Goal: Task Accomplishment & Management: Manage account settings

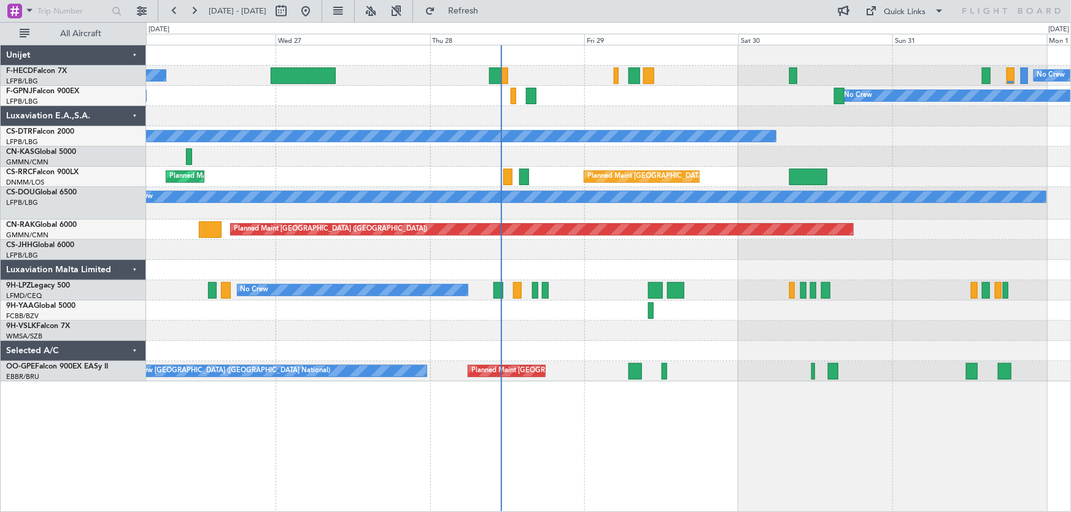
click at [553, 126] on div "No Crew No Crew No Crew No Crew Planned Maint [GEOGRAPHIC_DATA] ([GEOGRAPHIC_DA…" at bounding box center [608, 213] width 925 height 336
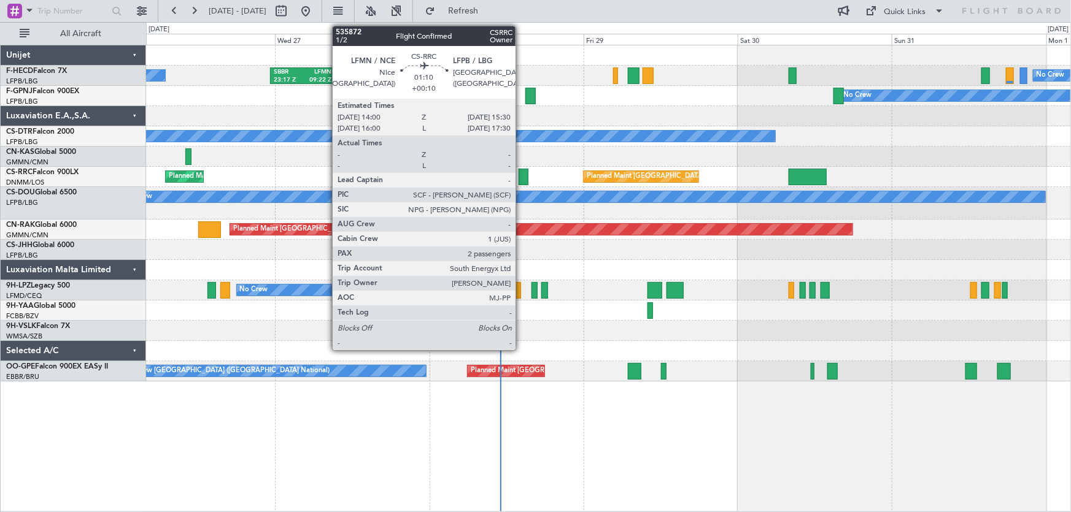
click at [521, 177] on div at bounding box center [524, 177] width 10 height 17
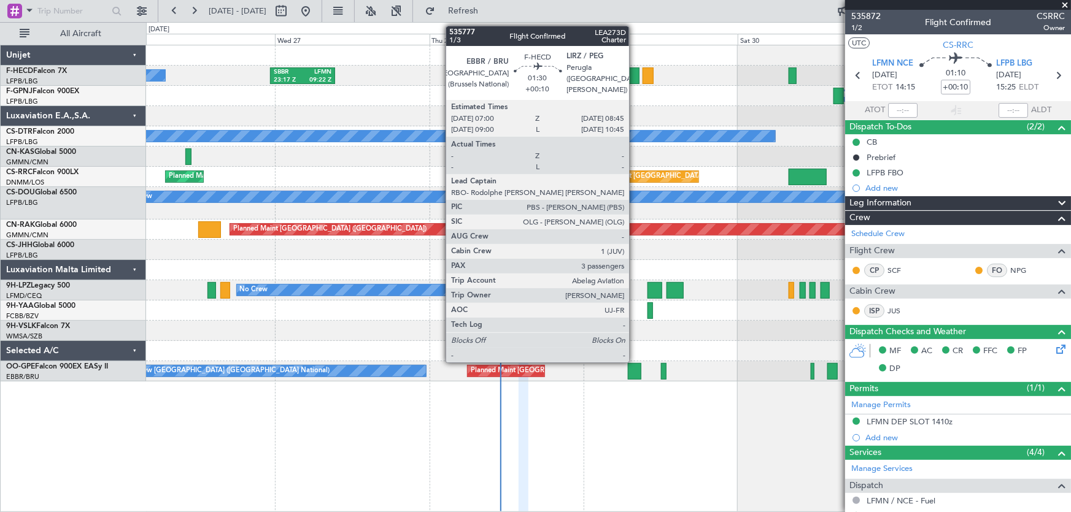
click at [635, 74] on div at bounding box center [634, 76] width 12 height 17
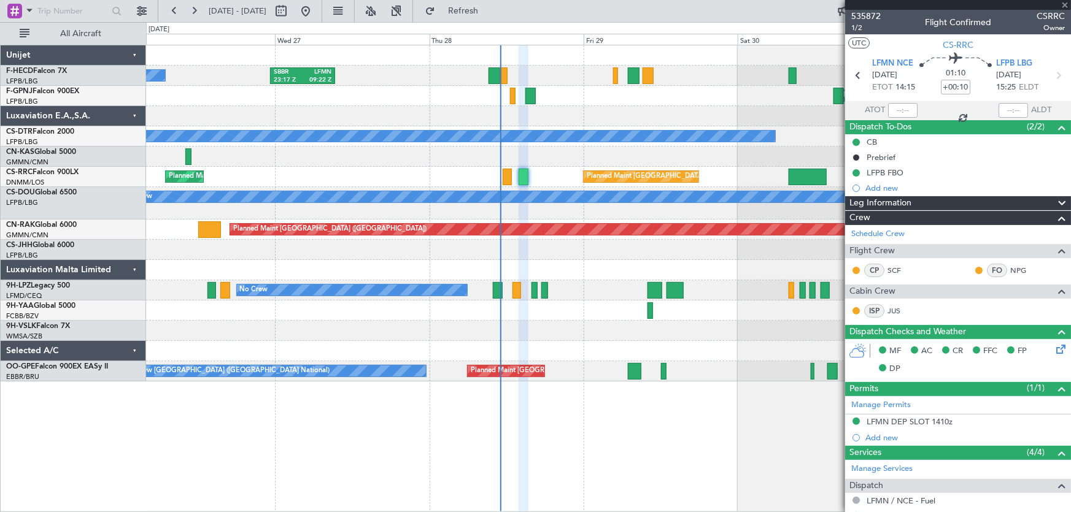
type input "3"
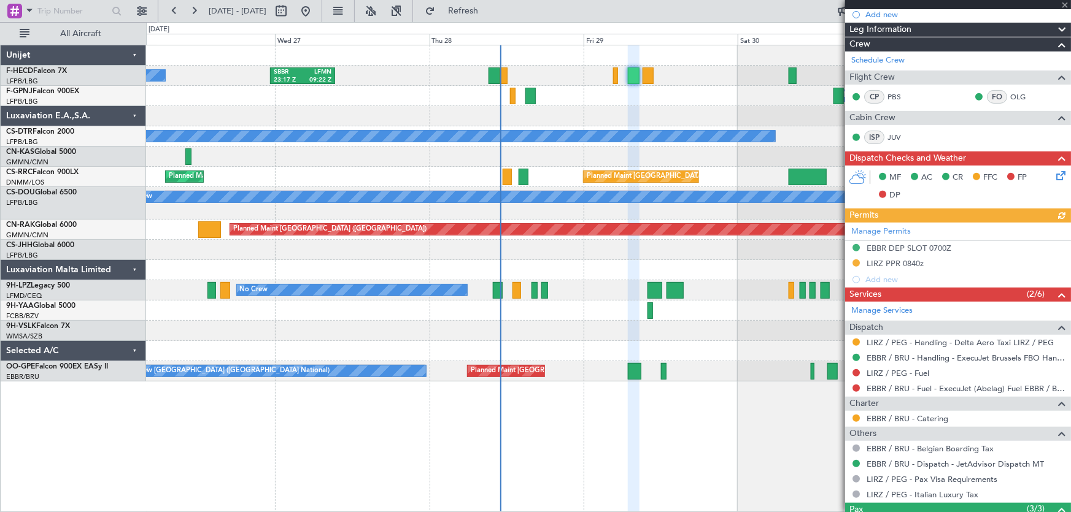
scroll to position [334, 0]
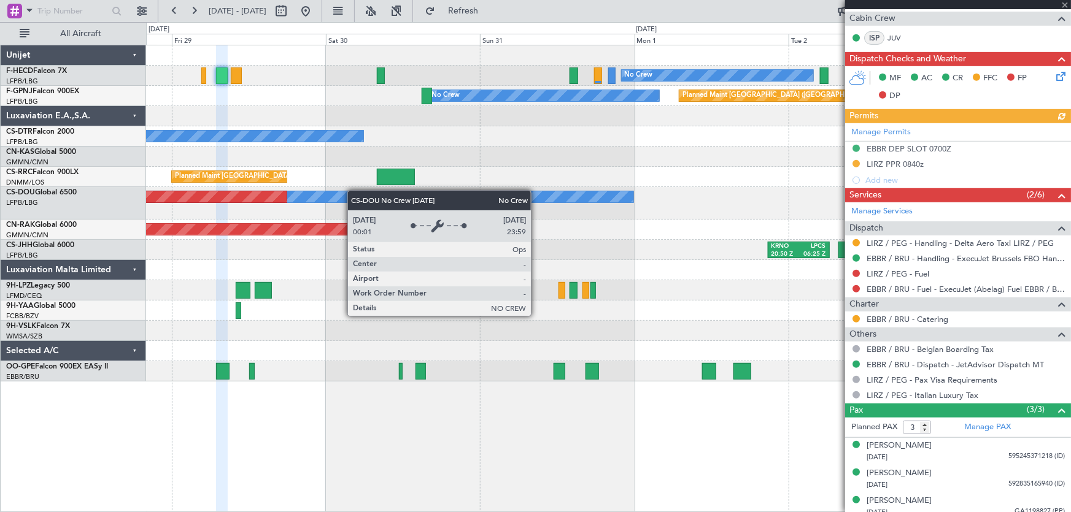
click at [352, 191] on div "No Crew Planned Maint Paris (Le Bourget) SBBR 23:17 Z LFMN 09:22 Z No Crew Plan…" at bounding box center [608, 213] width 925 height 336
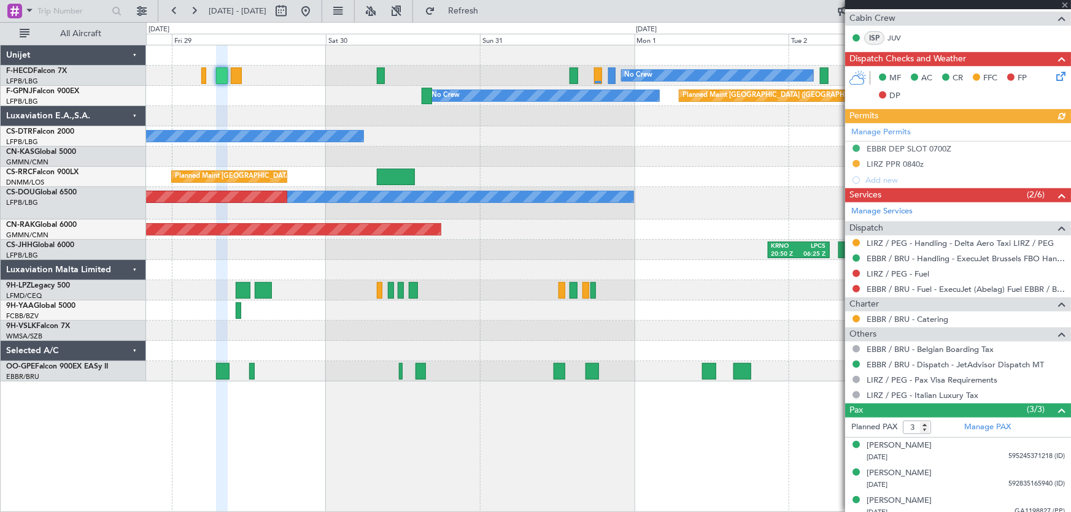
click at [276, 177] on div "No Crew Planned Maint Paris (Le Bourget) SBBR 23:17 Z LFMN 09:22 Z No Crew Plan…" at bounding box center [608, 213] width 925 height 336
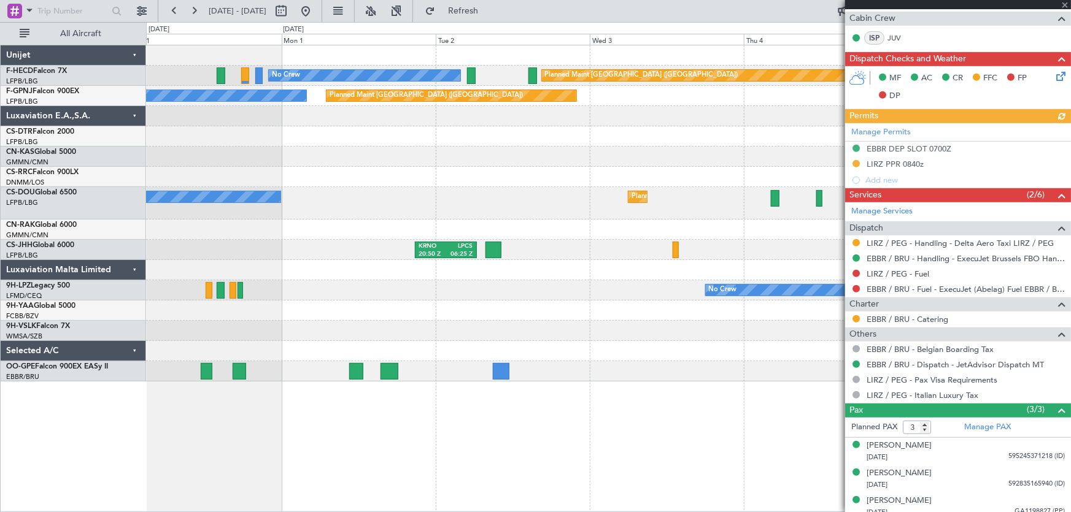
click at [225, 206] on div "No Crew Planned Maint Paris (Le Bourget) No Crew Planned Maint Paris (Le Bourge…" at bounding box center [608, 213] width 925 height 336
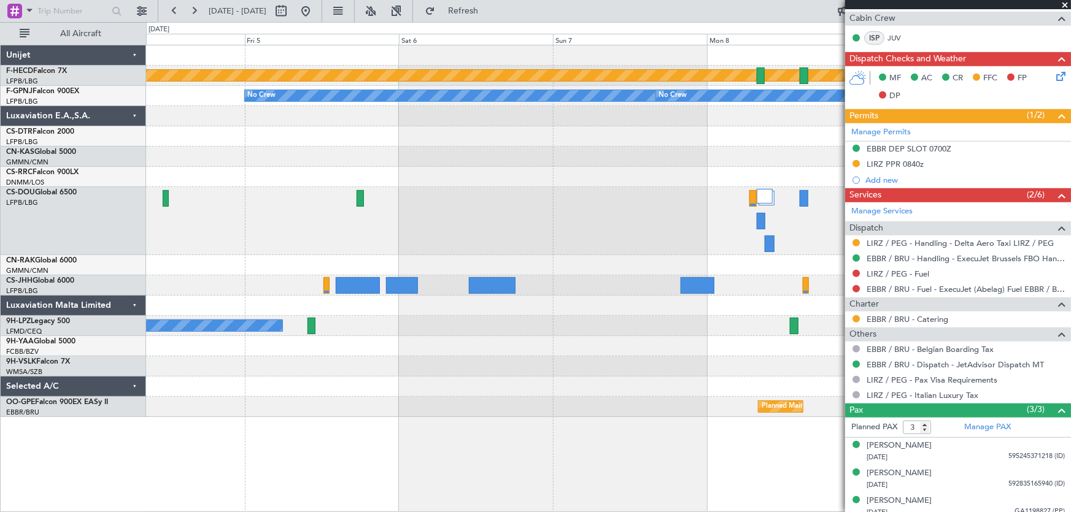
click at [318, 212] on div "Planned Maint [GEOGRAPHIC_DATA] ([GEOGRAPHIC_DATA])" at bounding box center [608, 221] width 925 height 68
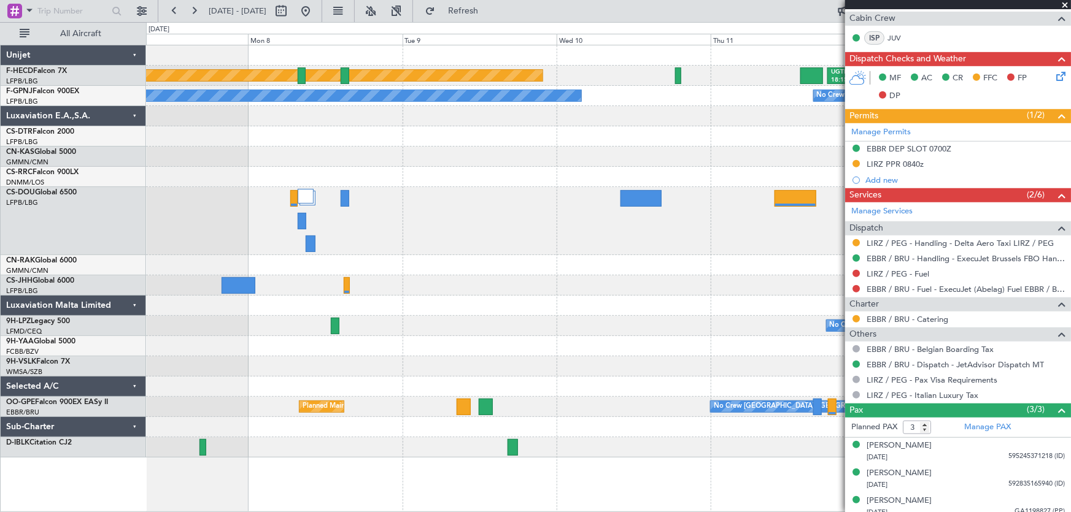
click at [359, 286] on div "Planned Maint Paris (Le Bourget) UGTB 18:15 Z RJTT 04:00 Z No Crew No Crew No C…" at bounding box center [608, 251] width 925 height 412
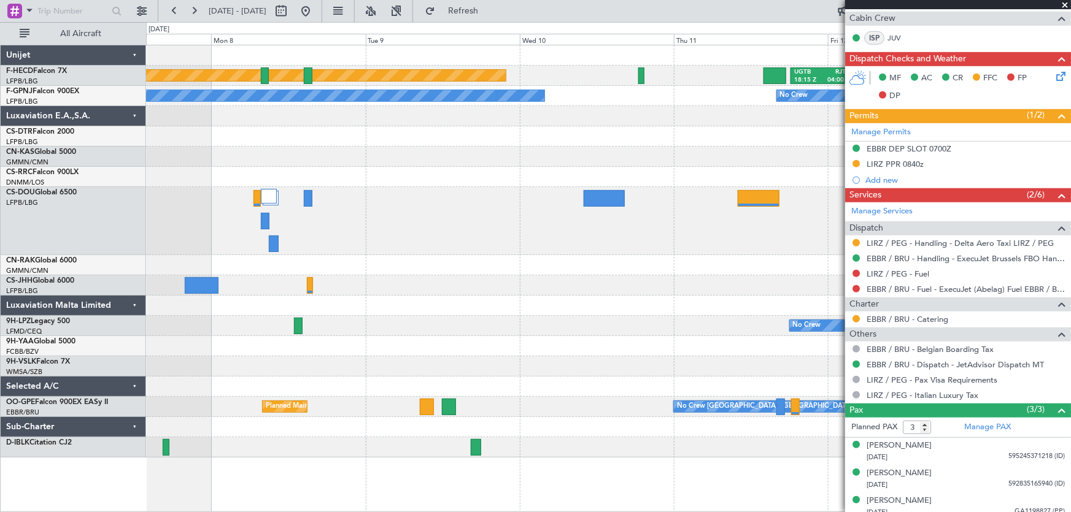
click at [395, 178] on div "Planned Maint Paris (Le Bourget) UGTB 18:15 Z RJTT 04:00 Z No Crew No Crew No C…" at bounding box center [608, 251] width 925 height 412
click at [365, 196] on div "Planned Maint Paris (Le Bourget) UGTB 18:15 Z RJTT 04:00 Z No Crew No Crew No C…" at bounding box center [608, 251] width 925 height 412
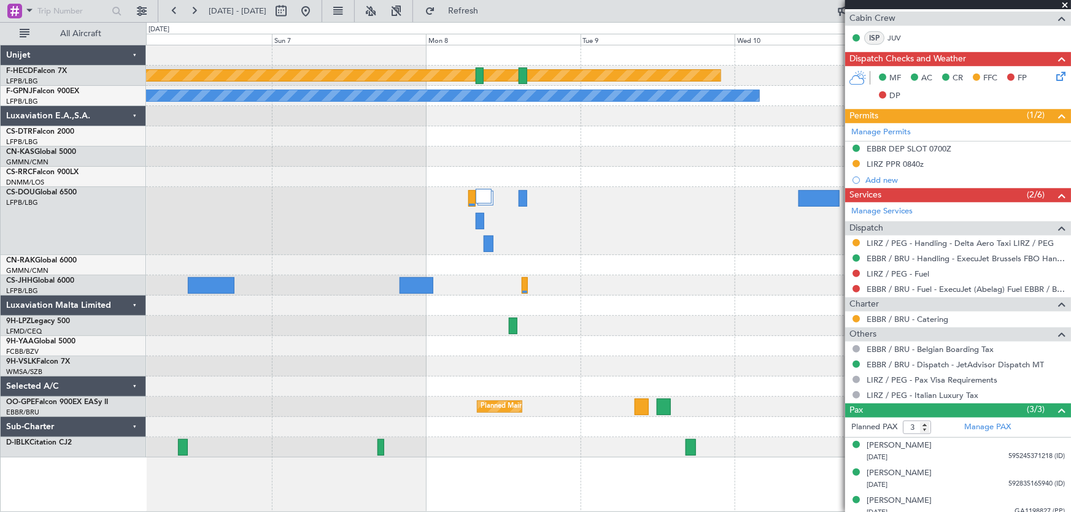
click at [547, 323] on div "No Crew No Crew" at bounding box center [608, 326] width 925 height 20
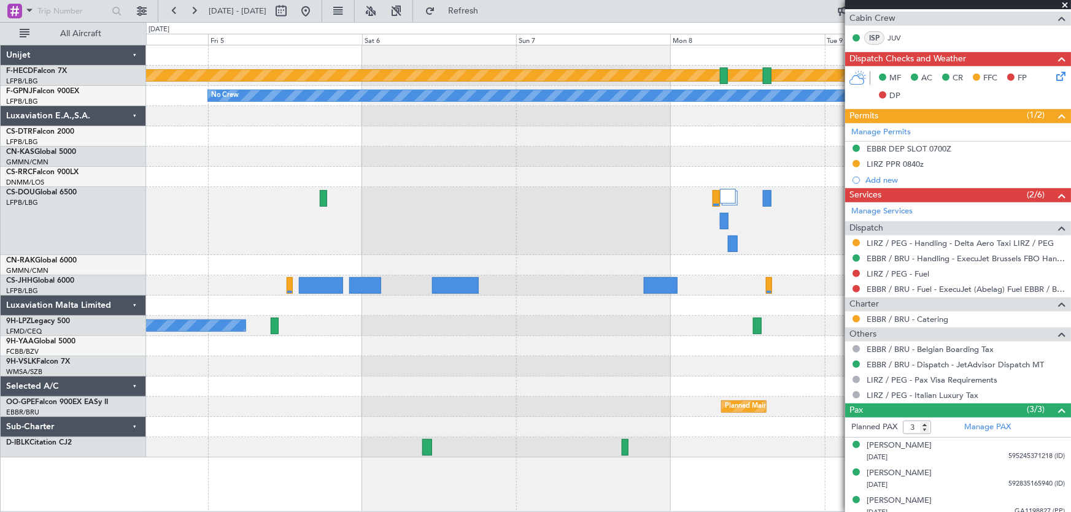
click at [633, 346] on div at bounding box center [608, 346] width 925 height 20
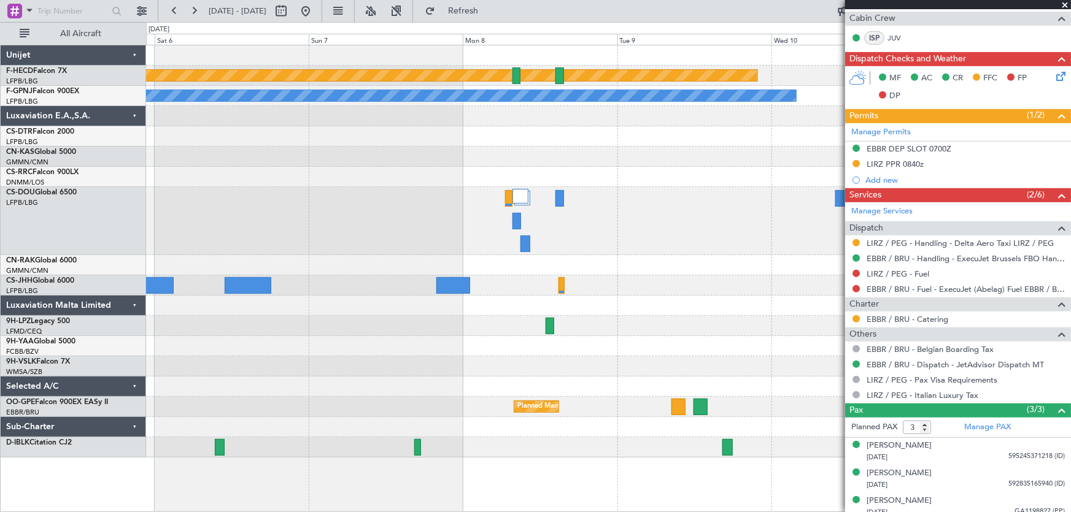
click at [168, 340] on div "Planned Maint Paris (Le Bourget) UGTB 18:15 Z RJTT 04:00 Z No Crew No Crew No C…" at bounding box center [608, 251] width 925 height 412
click at [315, 14] on button at bounding box center [306, 11] width 20 height 20
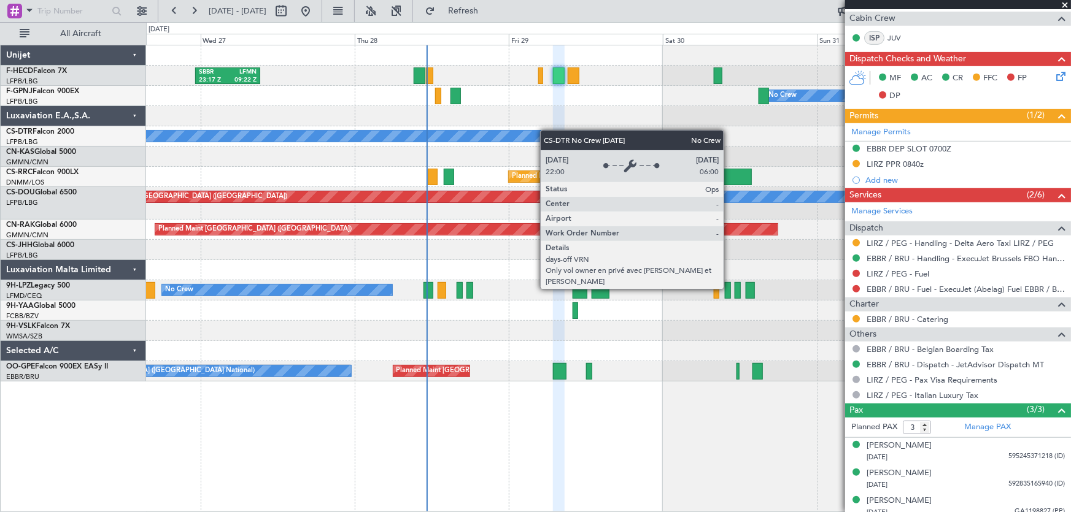
click at [496, 140] on div "SBBR 23:17 Z LFMN 09:22 Z No Crew Planned Maint Paris (Le Bourget) No Crew No C…" at bounding box center [608, 213] width 925 height 336
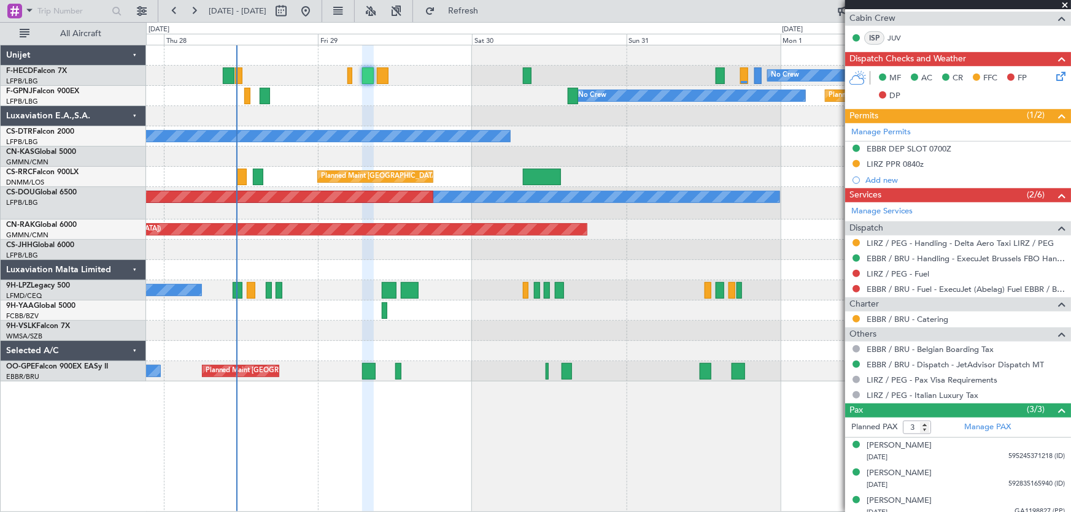
click at [369, 163] on div "No Crew Planned Maint Paris (Le Bourget) SBBR 23:17 Z LFMN 09:22 Z Planned Main…" at bounding box center [608, 213] width 925 height 336
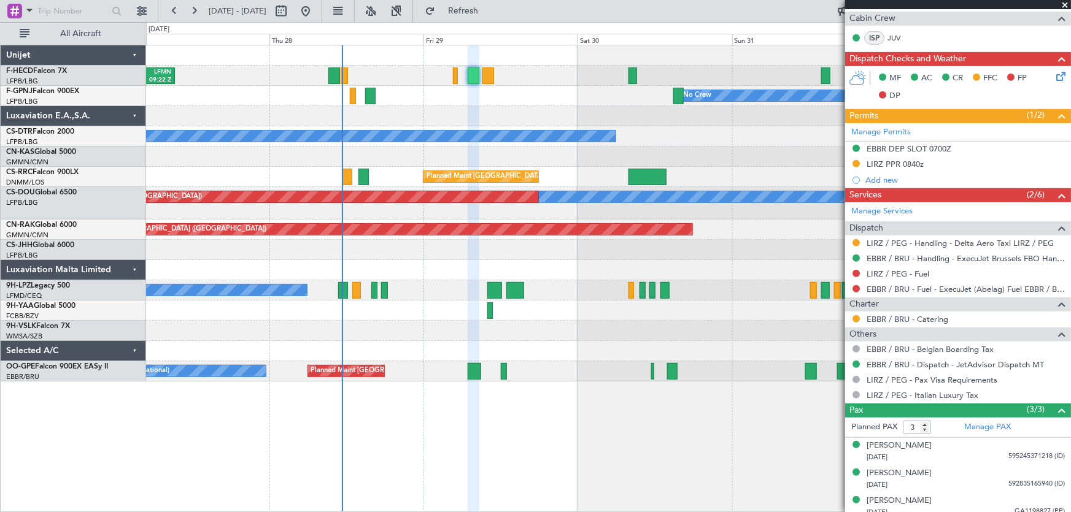
click at [503, 152] on div at bounding box center [608, 157] width 925 height 20
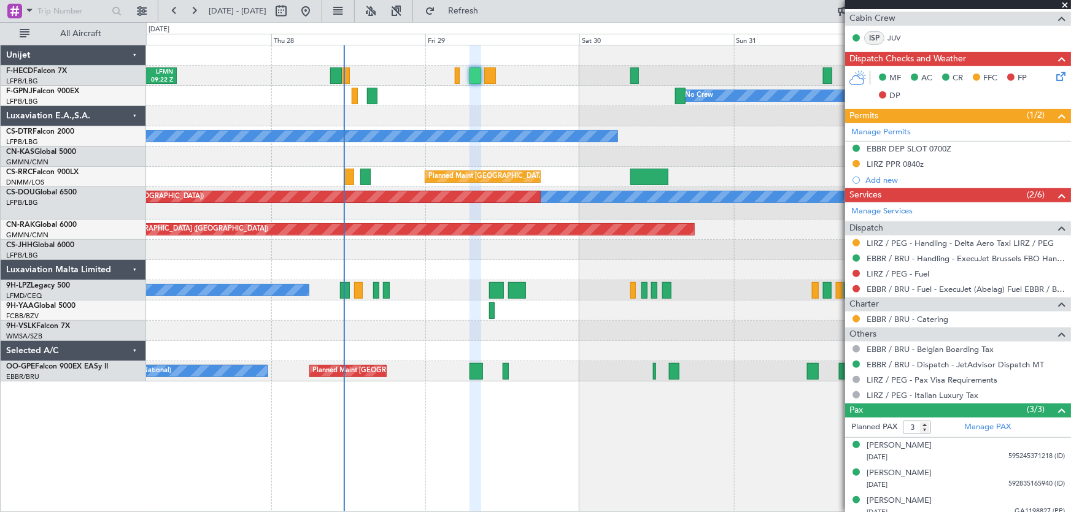
click at [368, 230] on div "No Crew SBBR 23:17 Z LFMN 09:22 Z Planned Maint Paris (Le Bourget) No Crew Plan…" at bounding box center [608, 213] width 925 height 336
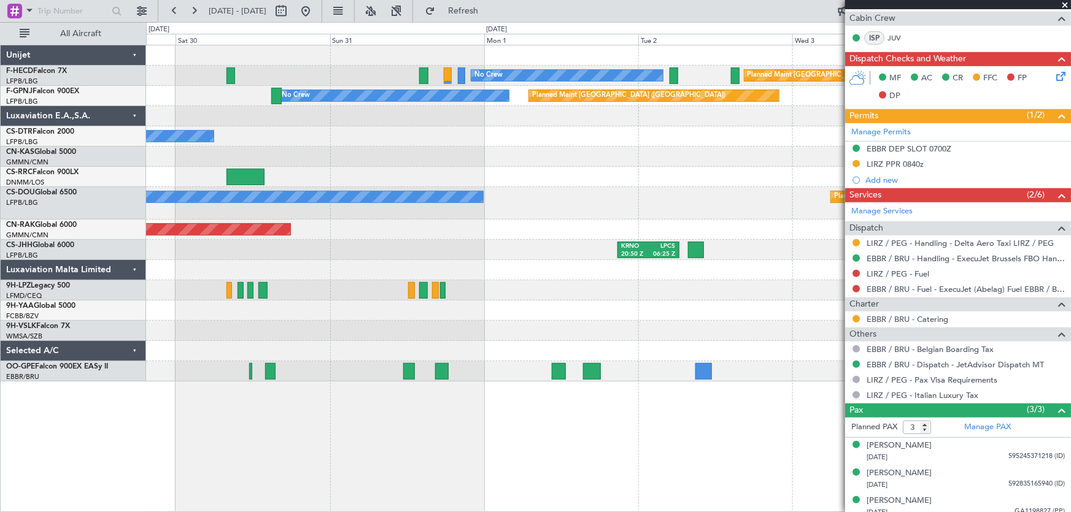
click at [282, 268] on div "No Crew Planned Maint Paris (Le Bourget) Planned Maint Paris (Le Bourget) No Cr…" at bounding box center [608, 213] width 925 height 336
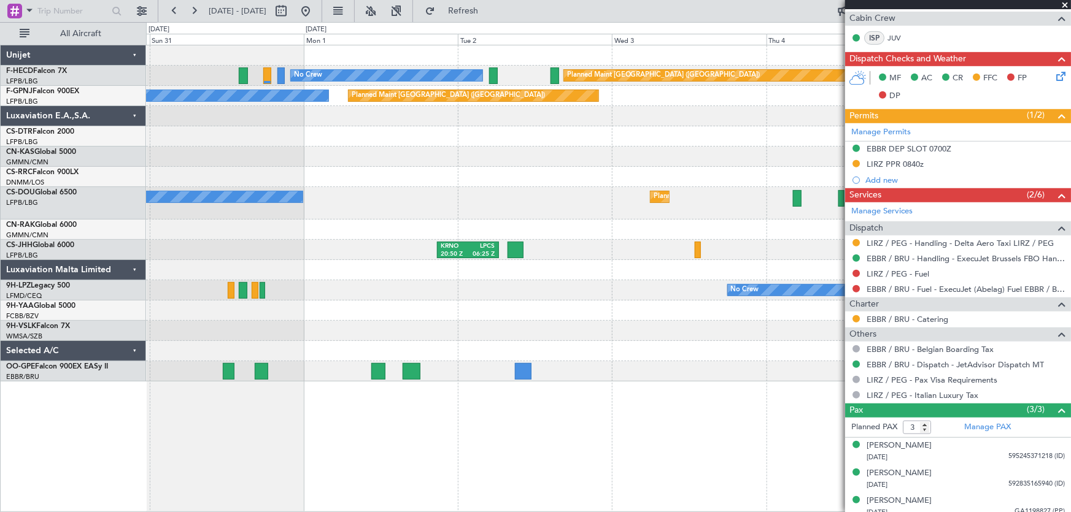
click at [268, 247] on div "KRNO 20:50 Z LPCS 06:25 Z" at bounding box center [608, 250] width 925 height 20
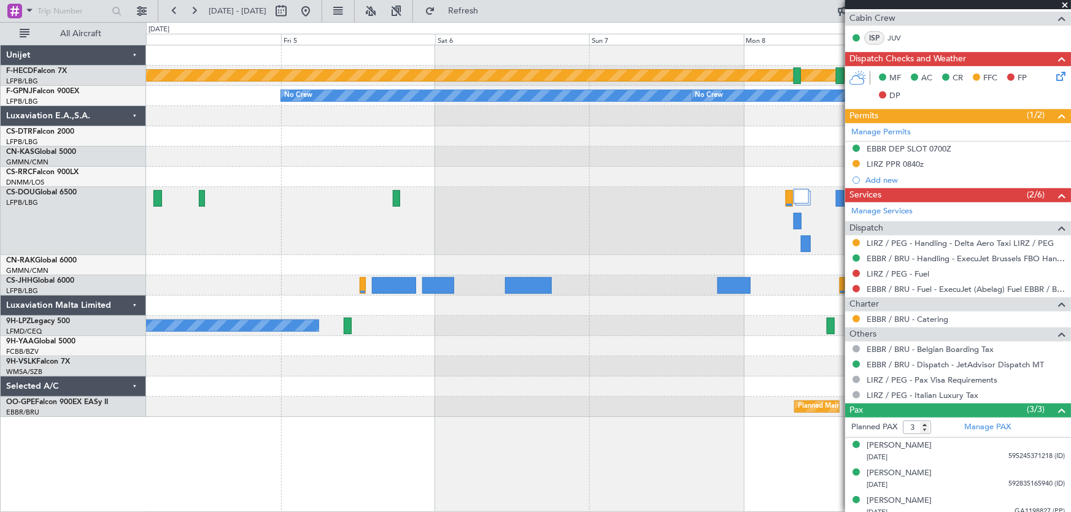
click at [375, 303] on div "Planned Maint Paris (Le Bourget) No Crew No Crew Planned Maint Paris (Le Bourge…" at bounding box center [608, 231] width 925 height 372
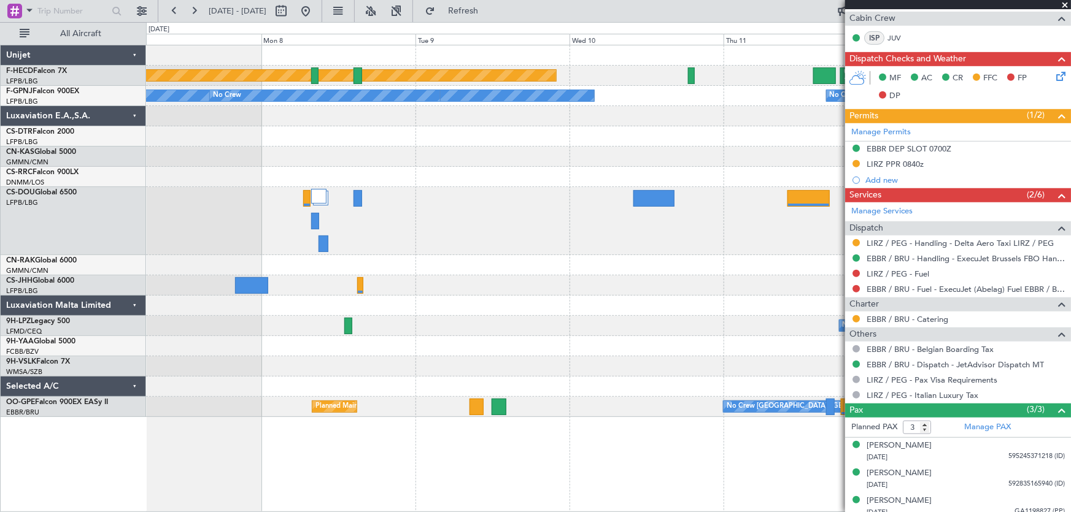
click at [239, 297] on div "Planned Maint Paris (Le Bourget) UGTB 18:15 Z RJTT 04:00 Z No Crew No Crew No C…" at bounding box center [608, 231] width 925 height 372
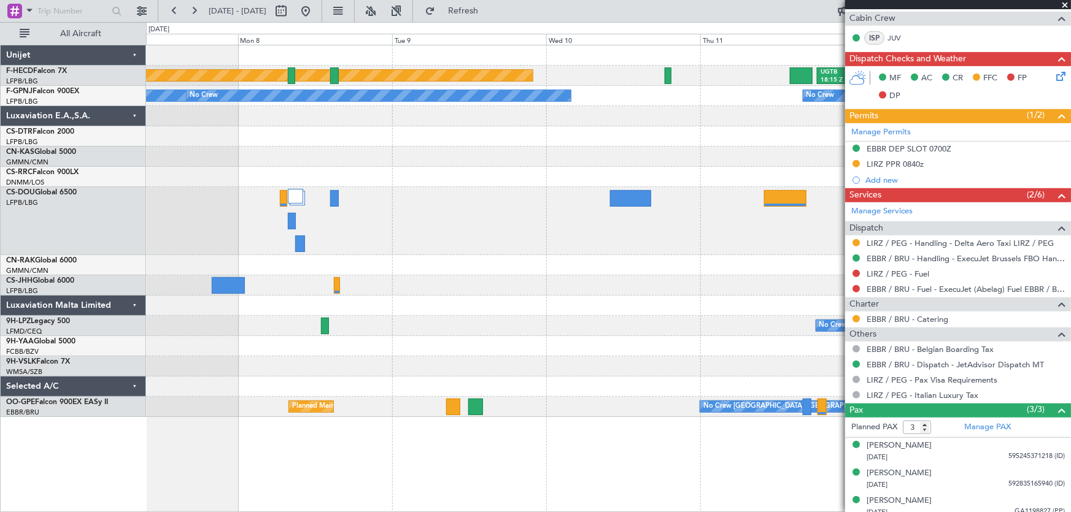
click at [292, 294] on div at bounding box center [608, 286] width 925 height 20
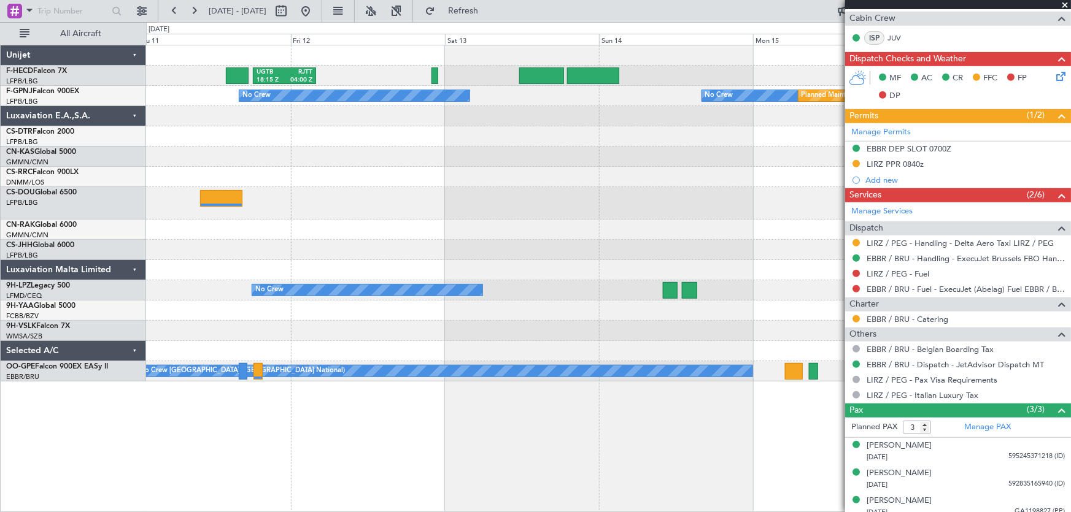
click at [389, 278] on div at bounding box center [608, 270] width 925 height 20
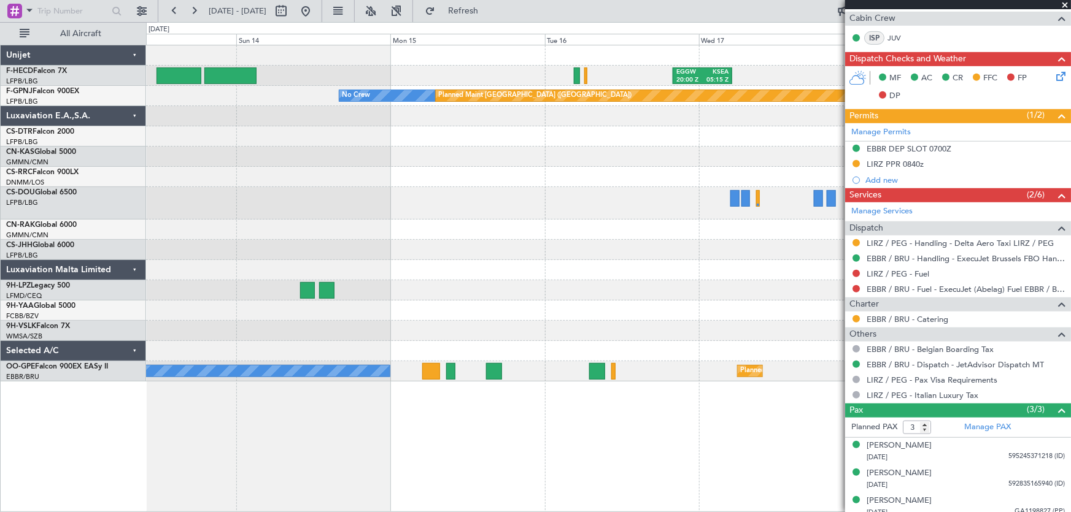
click at [484, 287] on div "EGGW 20:00 Z KSEA 05:15 Z No Crew UGTB 18:15 Z RJTT 04:00 Z No Crew Planned Mai…" at bounding box center [608, 213] width 925 height 336
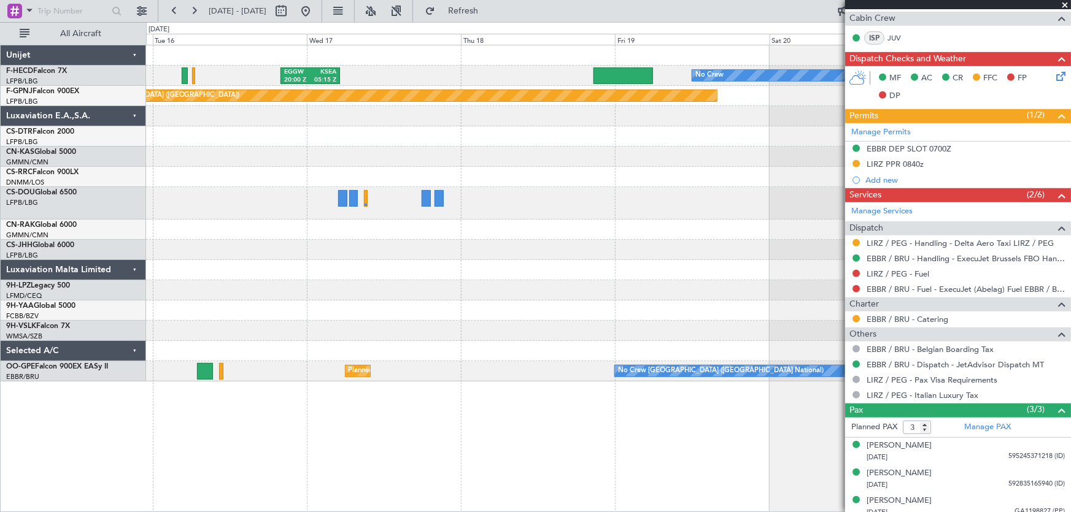
click at [527, 294] on div "EGGW 20:00 Z KSEA 05:15 Z No Crew No Crew Planned Maint Paris (Le Bourget) Plan…" at bounding box center [608, 213] width 925 height 336
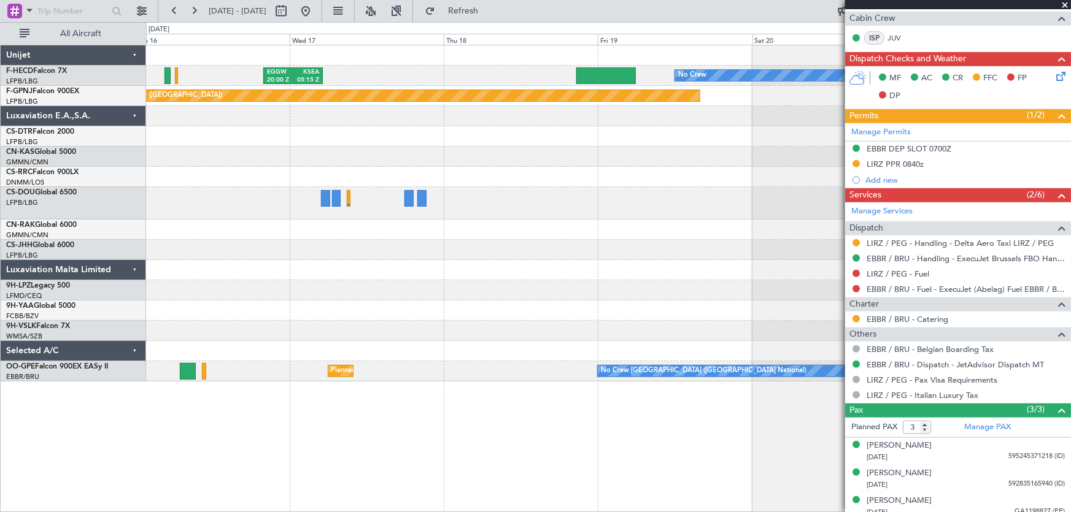
click at [481, 284] on div "EGGW 20:00 Z KSEA 05:15 Z No Crew No Crew Planned Maint Paris (Le Bourget) Plan…" at bounding box center [608, 213] width 925 height 336
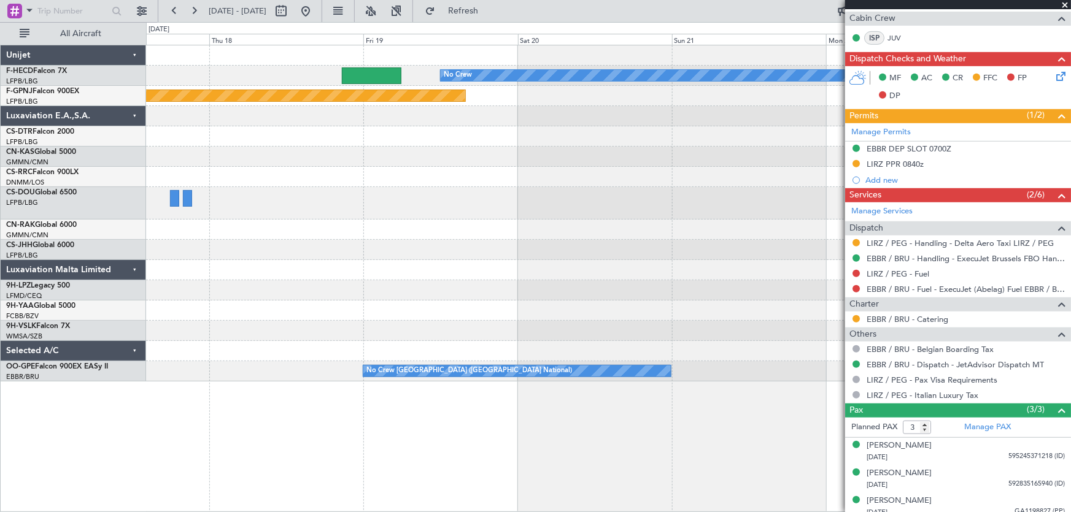
click at [535, 285] on div "No Crew EGGW 20:00 Z KSEA 05:15 Z Planned Maint Paris (Le Bourget) No Crew No C…" at bounding box center [608, 213] width 925 height 336
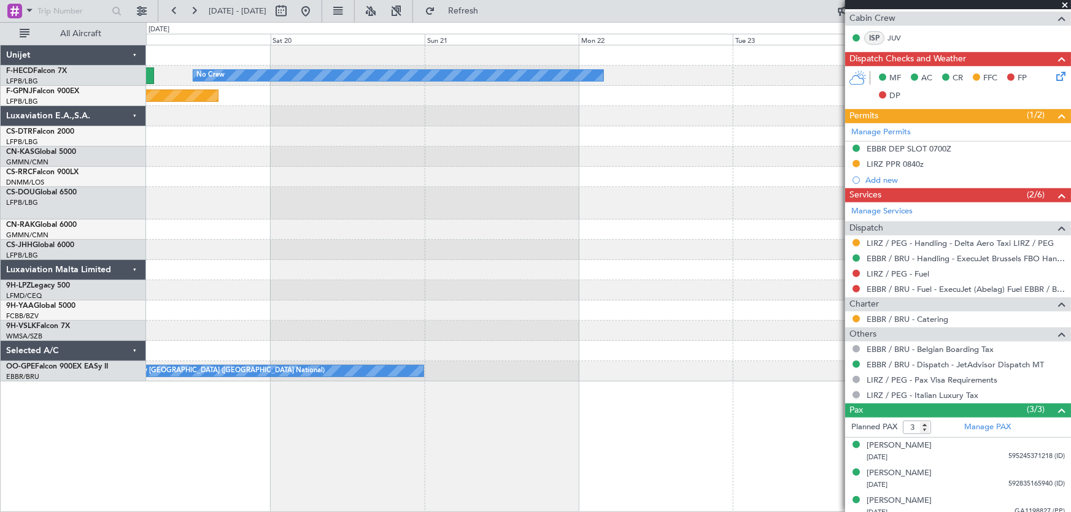
click at [538, 282] on div "No Crew Planned Maint Paris (Le Bourget) No Crew Brussels (Brussels National)" at bounding box center [608, 213] width 925 height 336
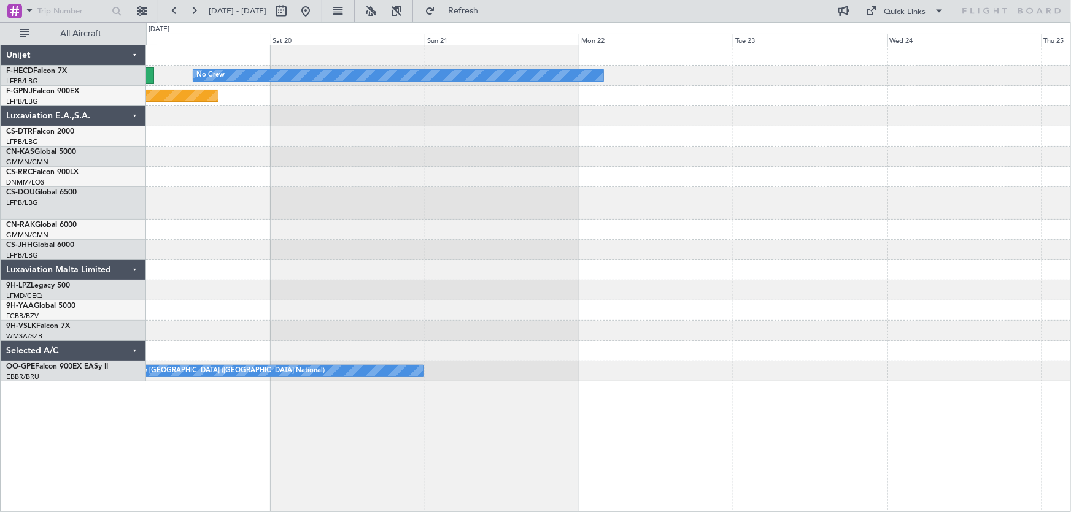
scroll to position [0, 0]
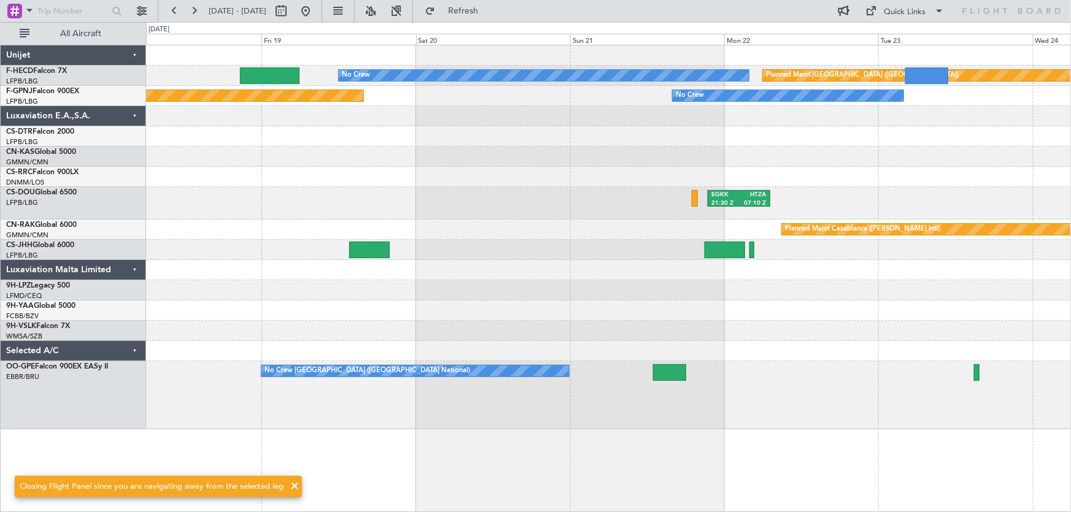
click at [618, 144] on div at bounding box center [608, 136] width 925 height 20
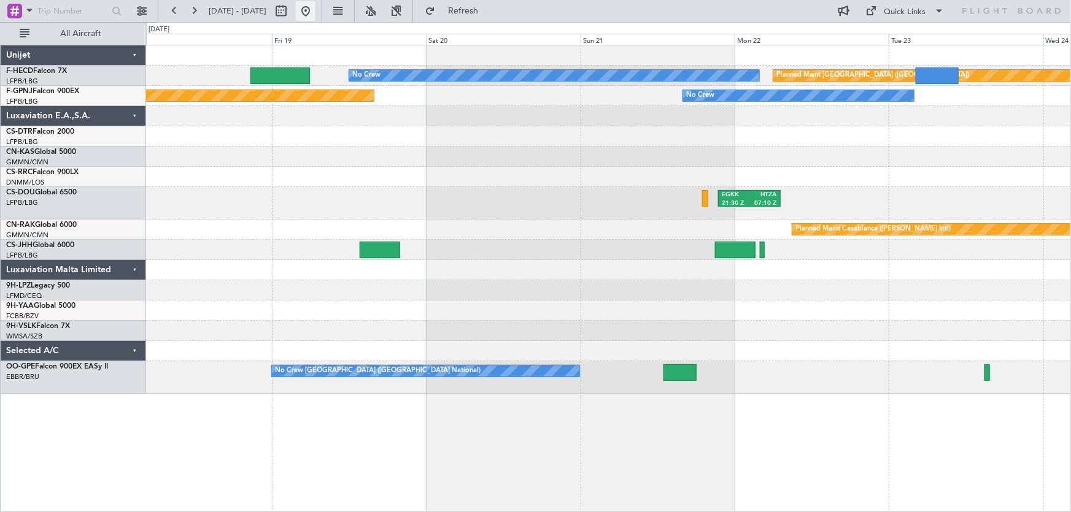
click at [315, 18] on button at bounding box center [306, 11] width 20 height 20
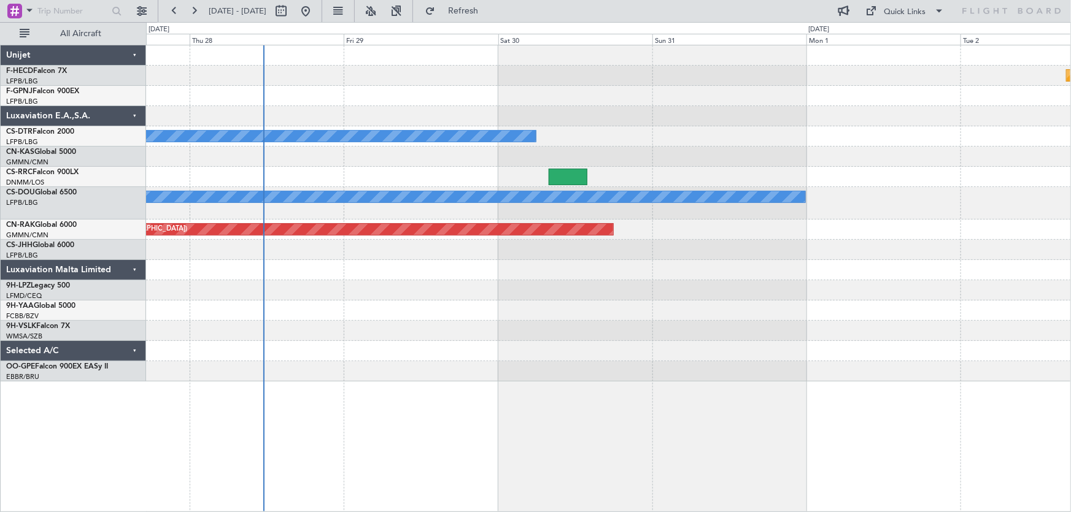
click at [357, 175] on div "Planned Maint Paris (Le Bourget) No Crew No Crew No Crew Planned Maint Berlin (…" at bounding box center [608, 213] width 925 height 336
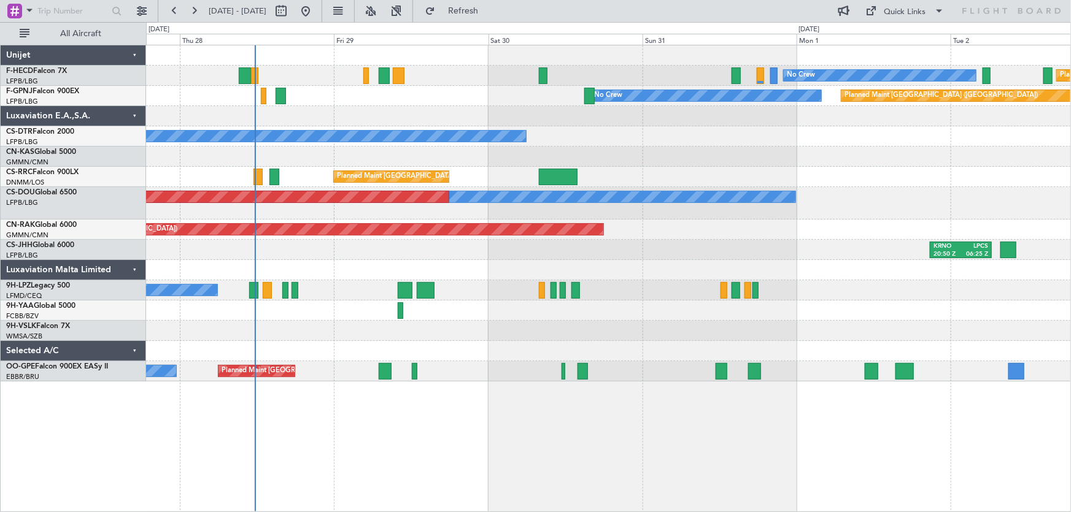
click at [450, 207] on div "Planned Maint Paris (Le Bourget) No Crew SBBR 23:17 Z LFMN 09:22 Z No Crew Plan…" at bounding box center [608, 213] width 925 height 336
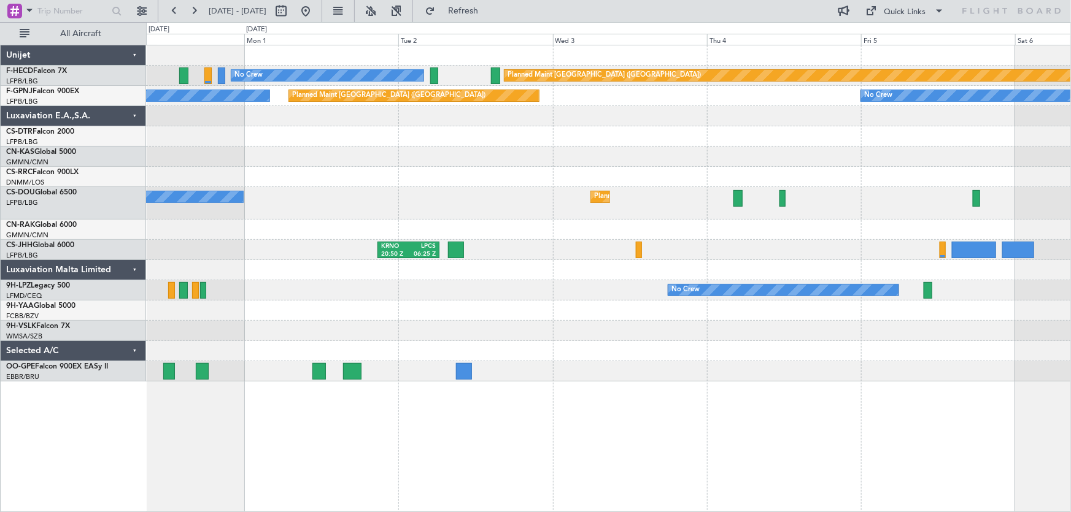
click at [348, 195] on div "Planned Maint Paris (Le Bourget) No Crew Planned Maint Paris (Le Bourget) No Cr…" at bounding box center [608, 213] width 925 height 336
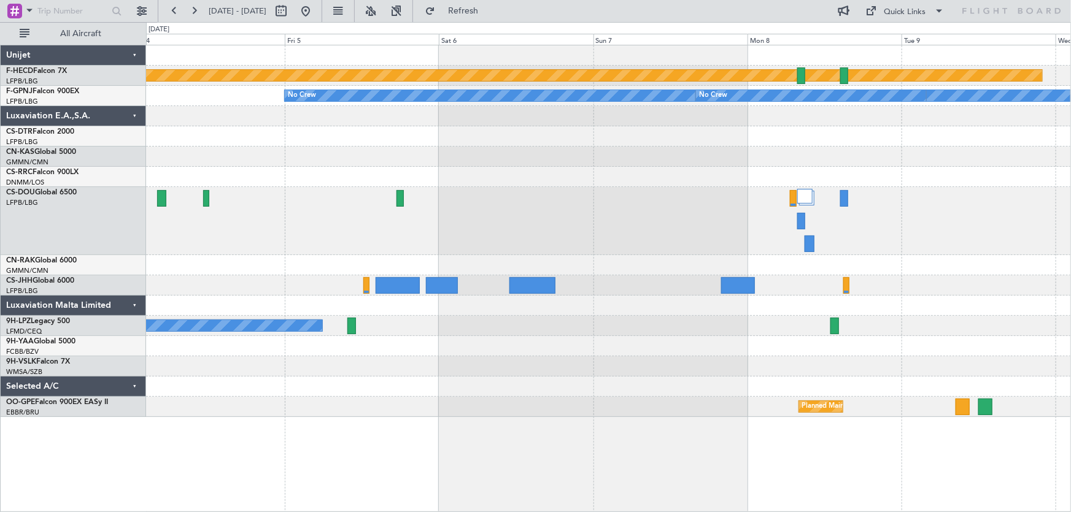
click at [685, 191] on div "Planned Maint [GEOGRAPHIC_DATA] ([GEOGRAPHIC_DATA])" at bounding box center [608, 221] width 925 height 68
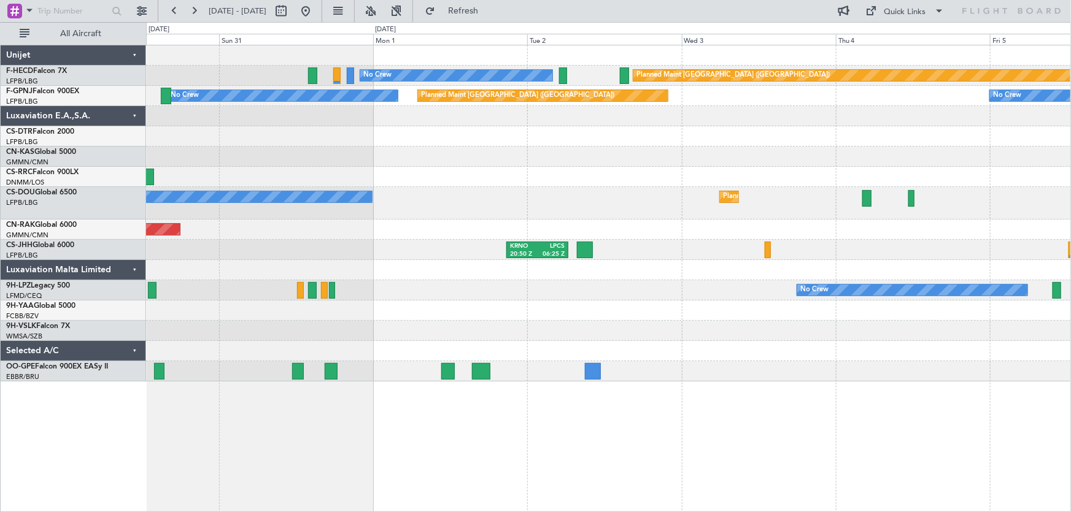
click at [596, 175] on div "Planned Maint [GEOGRAPHIC_DATA] ([GEOGRAPHIC_DATA])" at bounding box center [608, 177] width 925 height 20
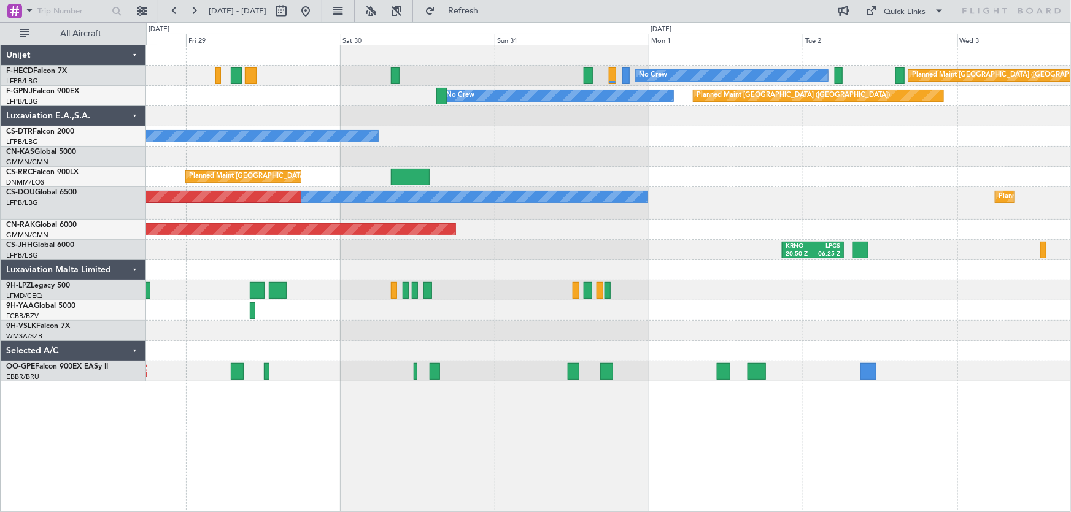
click at [590, 182] on div "Planned Maint Paris (Le Bourget) No Crew SBBR 23:17 Z LFMN 09:22 Z Planned Main…" at bounding box center [608, 213] width 925 height 336
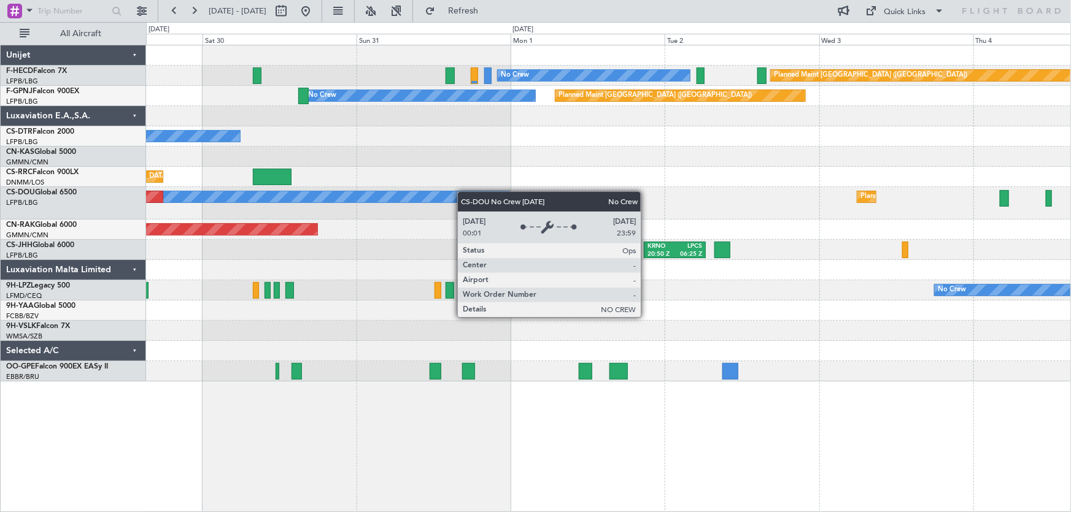
click at [451, 193] on div "No Crew Planned Maint Paris (Le Bourget) Planned Maint Paris (Le Bourget) No Cr…" at bounding box center [608, 213] width 925 height 336
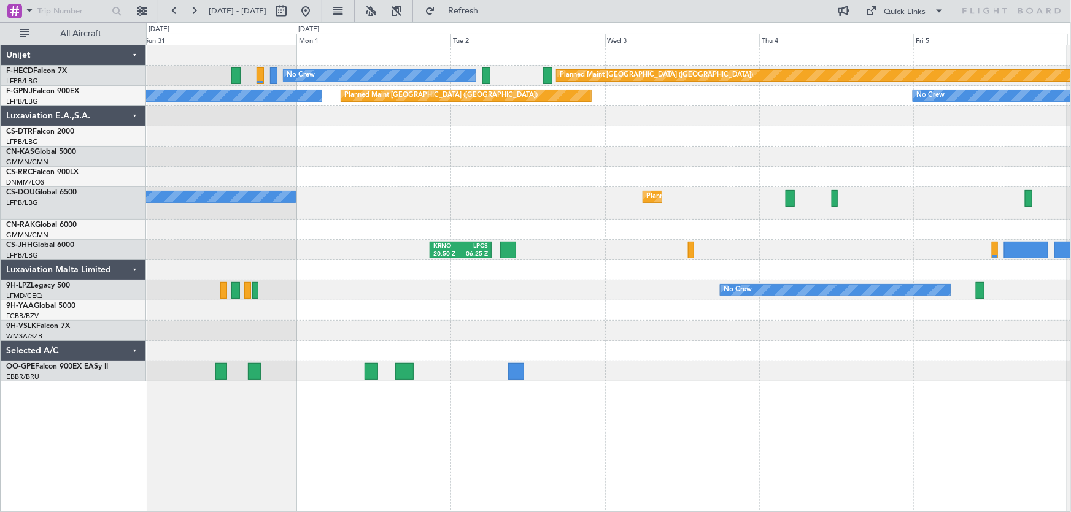
click at [456, 224] on div "No Crew Planned Maint Paris (Le Bourget) Planned Maint Paris (Le Bourget) No Cr…" at bounding box center [608, 213] width 925 height 336
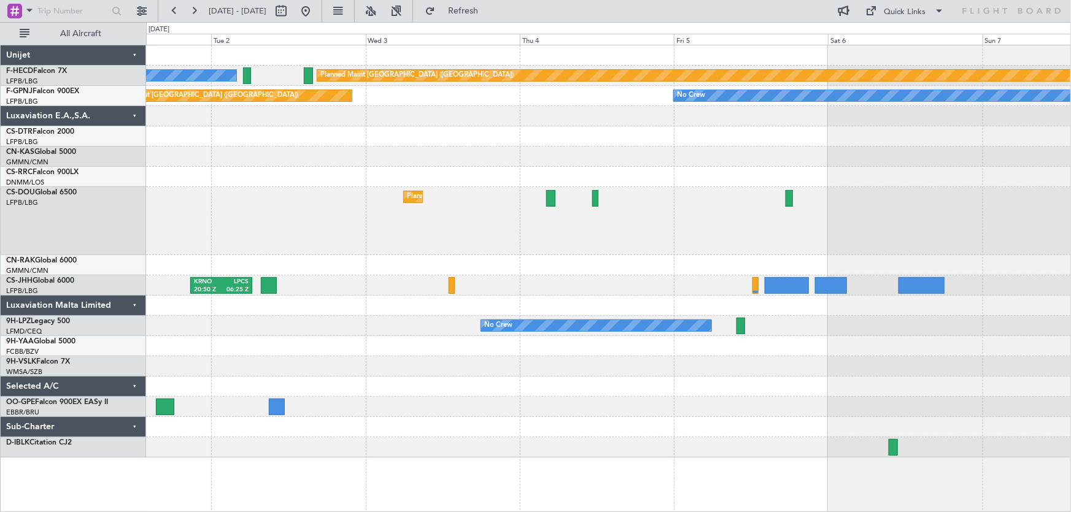
click at [224, 189] on div "No Crew Planned Maint Paris (Le Bourget) Planned Maint Paris (Le Bourget) No Cr…" at bounding box center [608, 251] width 925 height 412
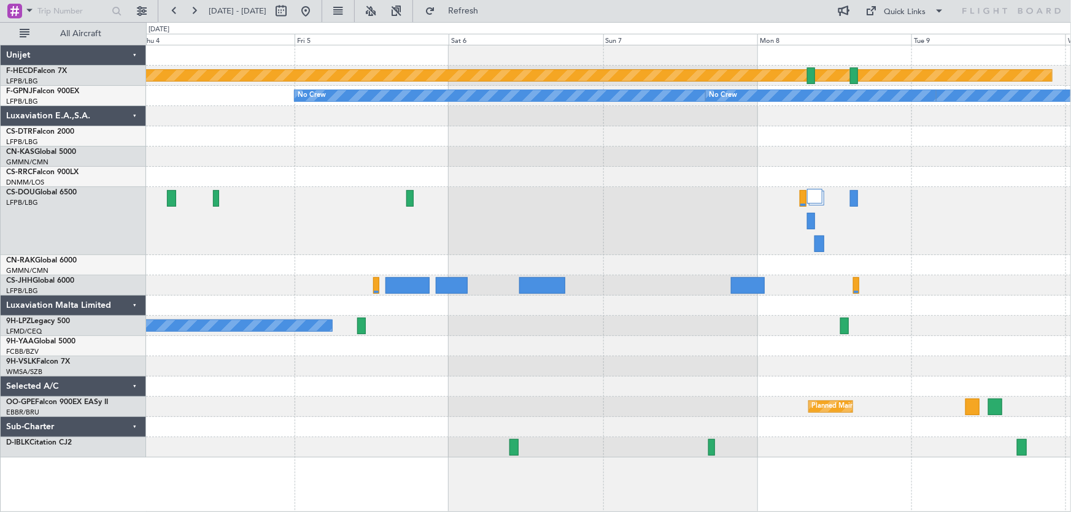
click at [564, 178] on div "Planned Maint Paris (Le Bourget) No Crew No Crew Planned Maint Paris (Le Bourge…" at bounding box center [608, 251] width 925 height 412
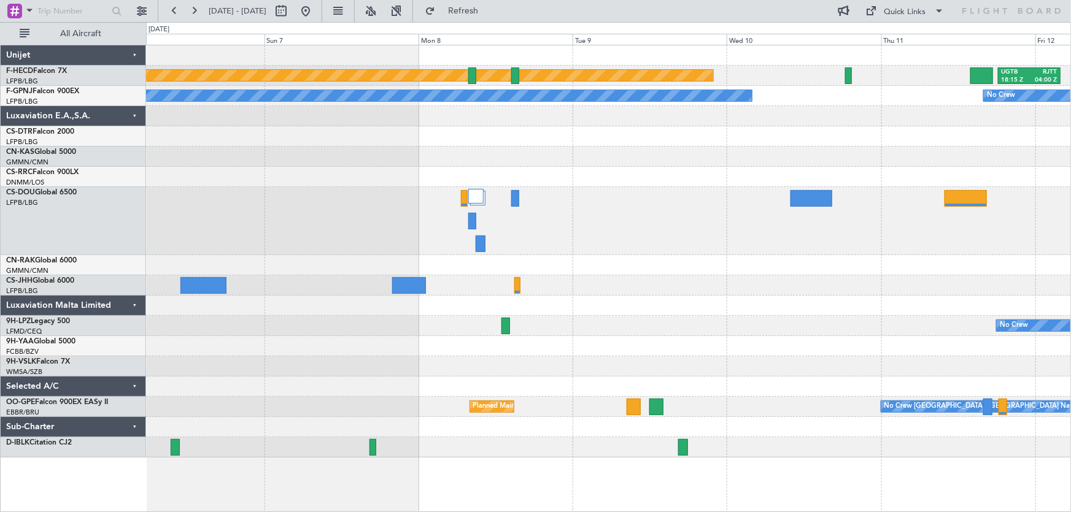
click at [530, 198] on div "Planned Maint Paris (Le Bourget) UGTB 18:15 Z RJTT 04:00 Z No Crew No Crew No C…" at bounding box center [608, 251] width 925 height 412
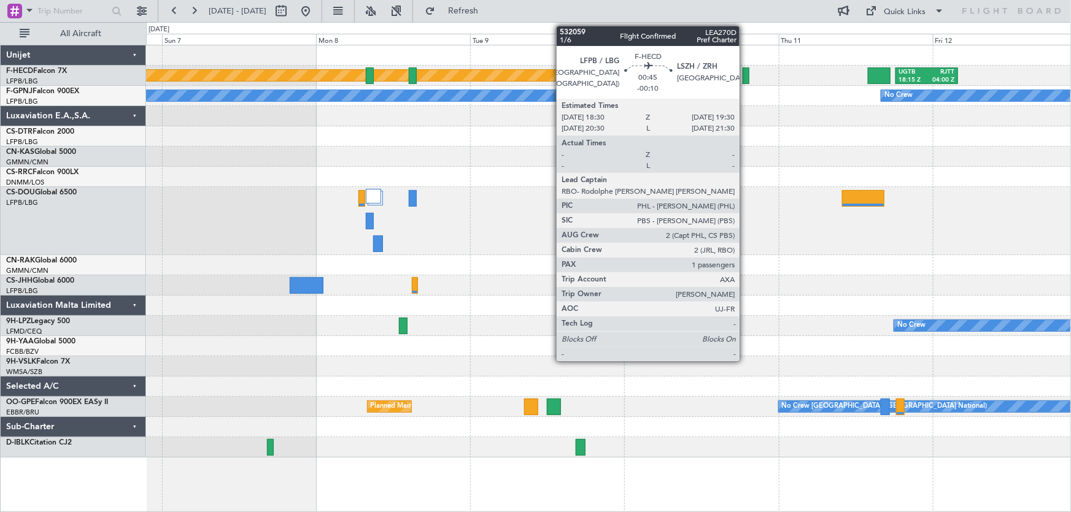
click at [745, 80] on div at bounding box center [746, 76] width 7 height 17
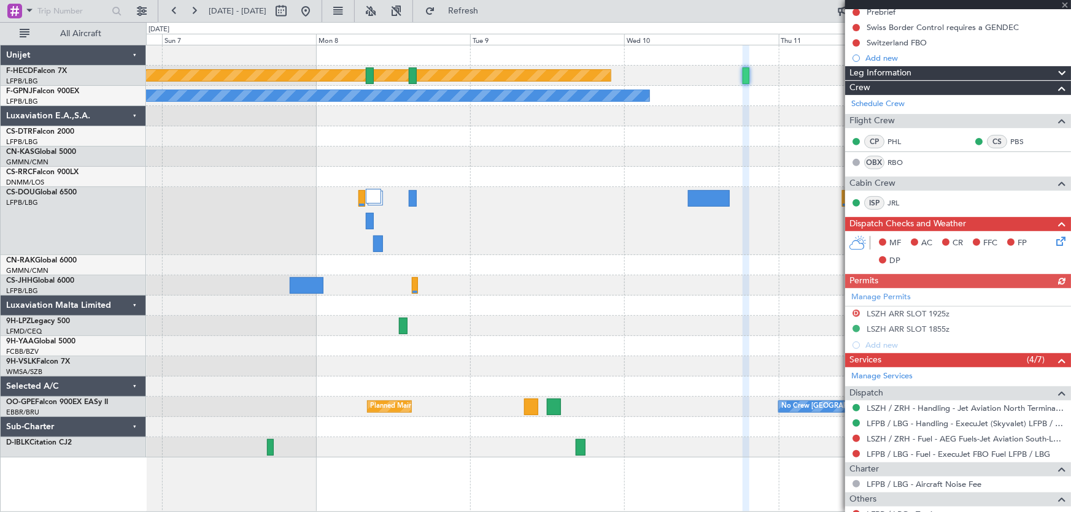
scroll to position [167, 0]
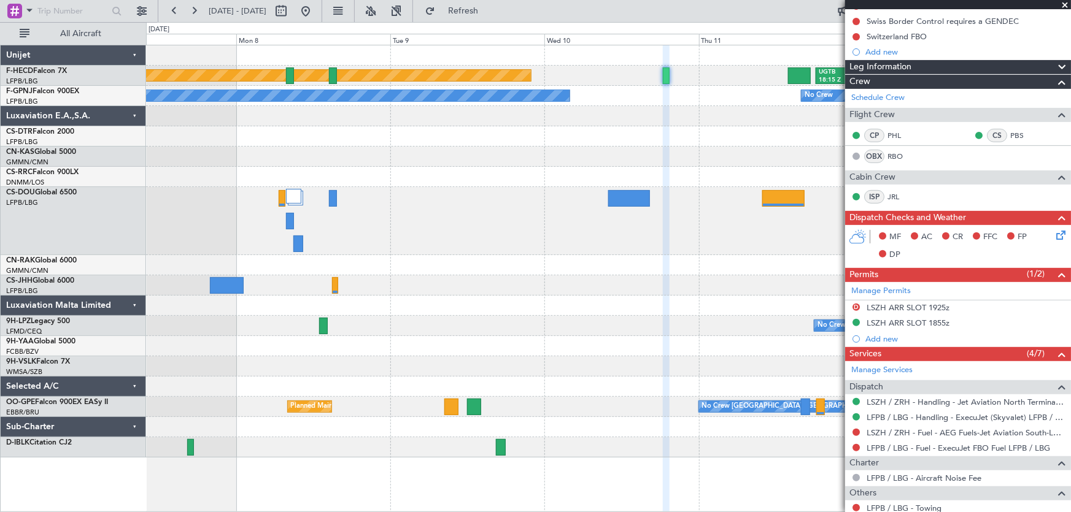
click at [370, 169] on div "Planned Maint Paris (Le Bourget) UGTB 18:15 Z RJTT 04:00 Z No Crew No Crew No C…" at bounding box center [608, 251] width 925 height 412
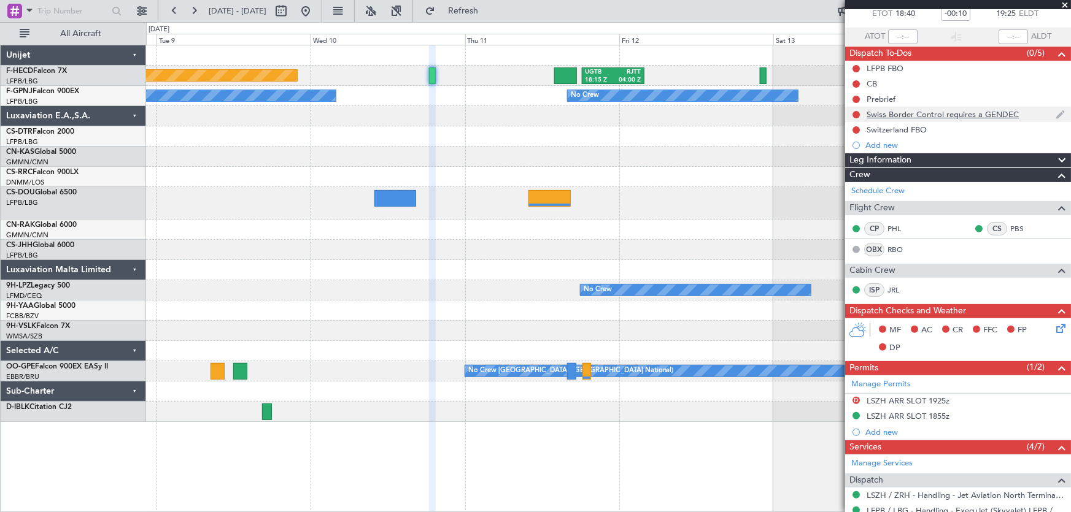
scroll to position [0, 0]
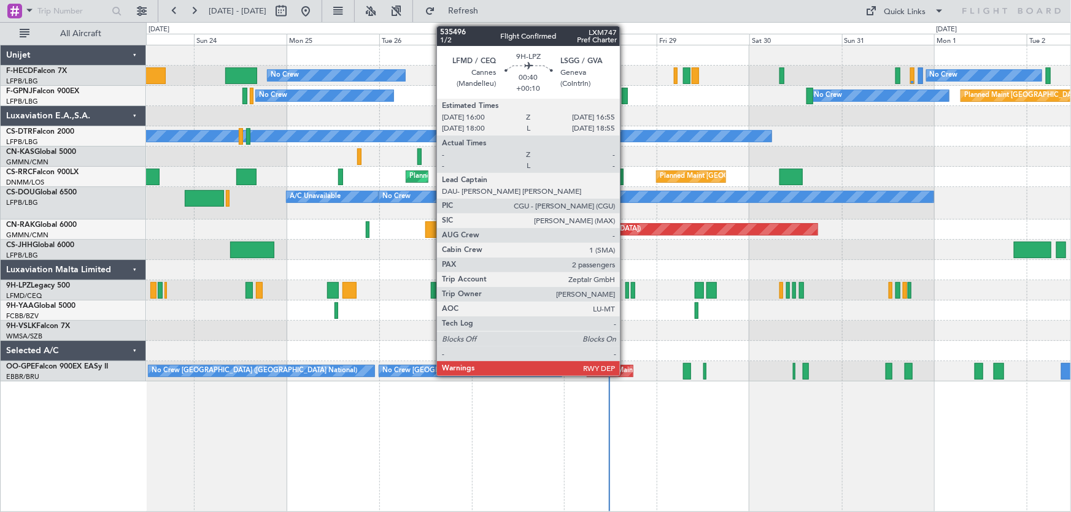
click at [625, 293] on div at bounding box center [627, 290] width 4 height 17
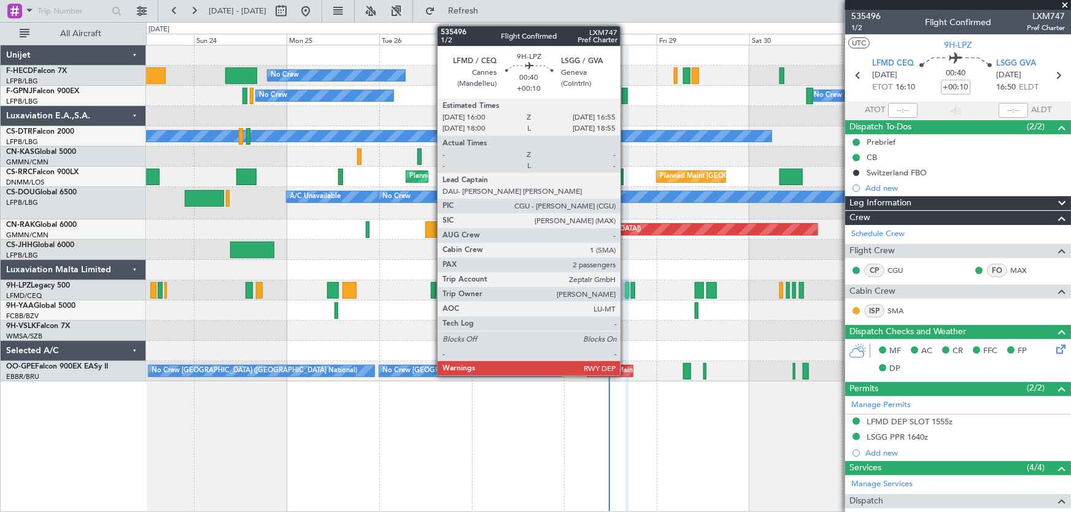
click at [626, 291] on div at bounding box center [627, 290] width 4 height 17
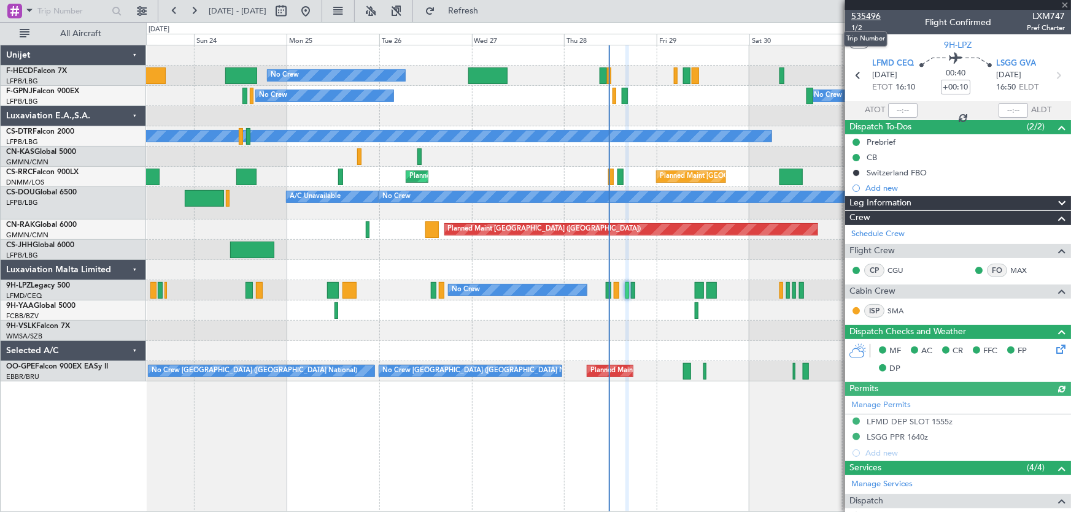
click at [863, 15] on span "535496" at bounding box center [865, 16] width 29 height 13
click at [315, 6] on button at bounding box center [306, 11] width 20 height 20
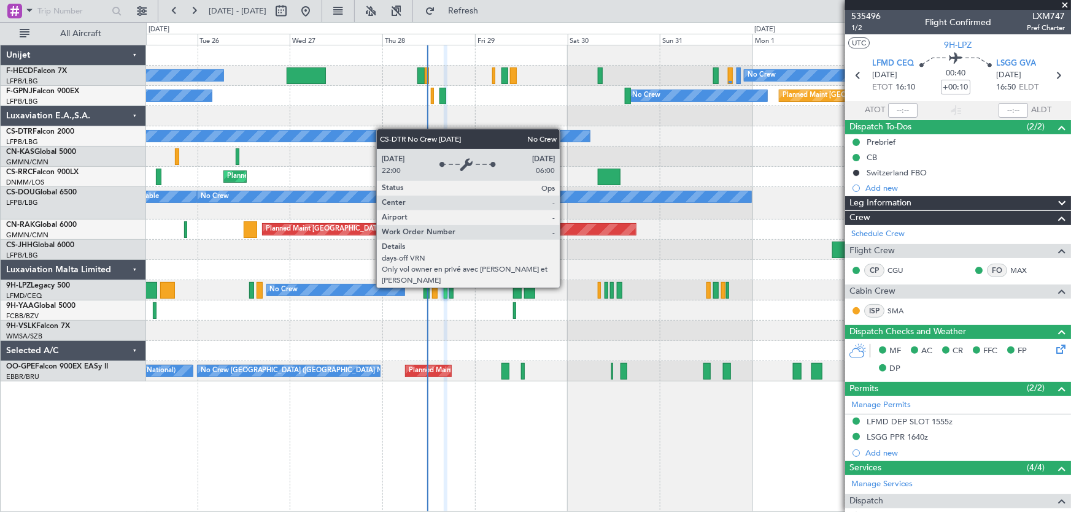
click at [366, 132] on div "No Crew No Crew Planned Maint [GEOGRAPHIC_DATA] ([GEOGRAPHIC_DATA]) No Crew No …" at bounding box center [608, 213] width 925 height 336
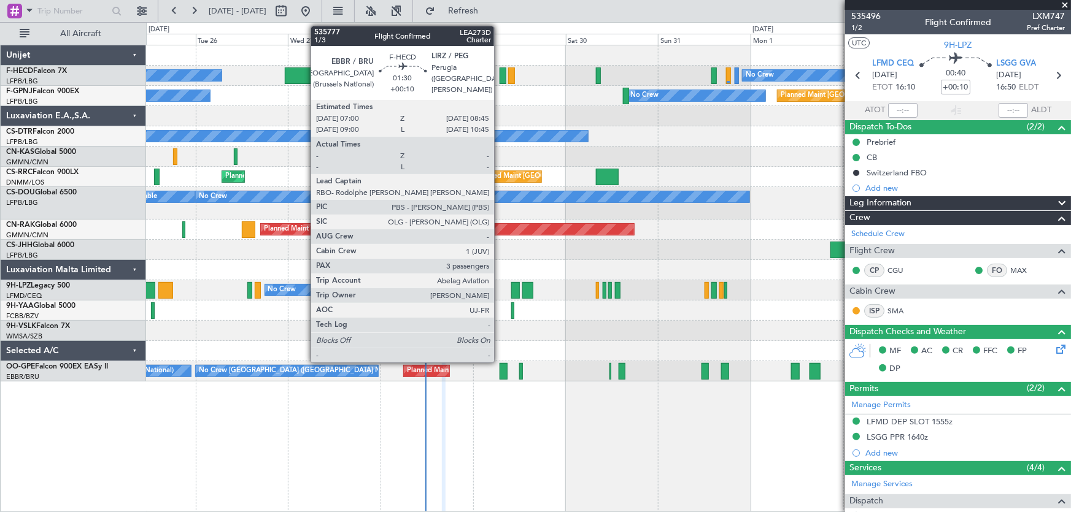
click at [500, 71] on div at bounding box center [503, 76] width 7 height 17
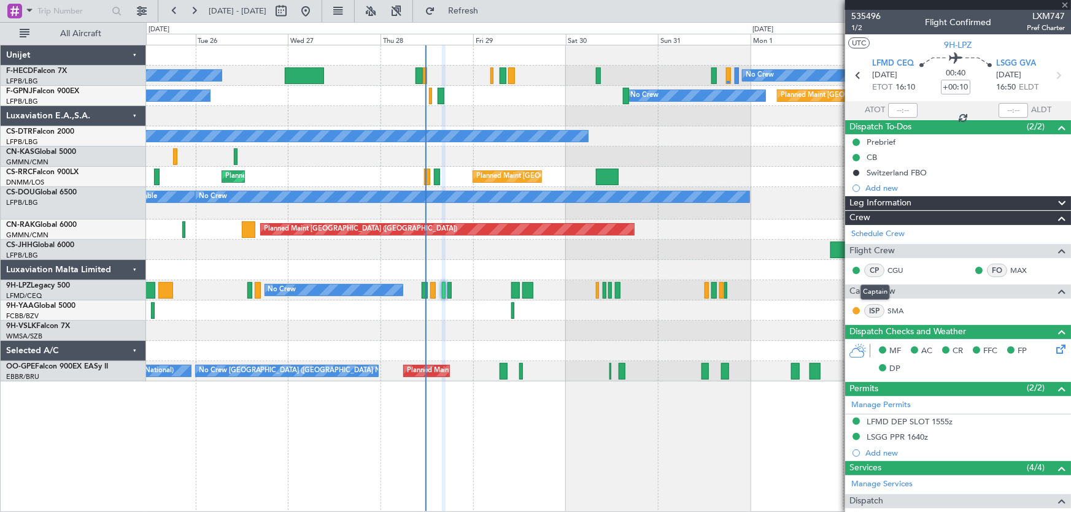
type input "3"
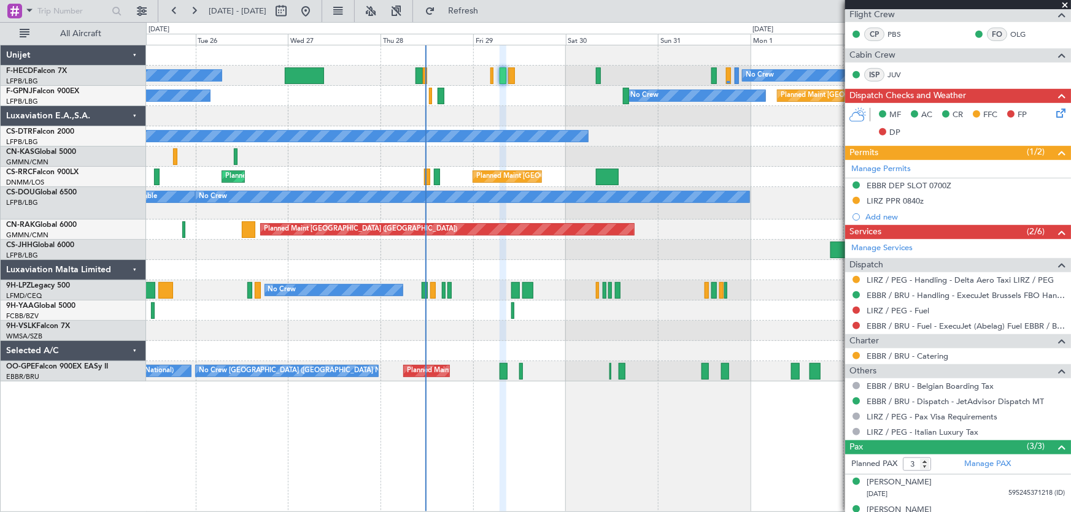
scroll to position [341, 0]
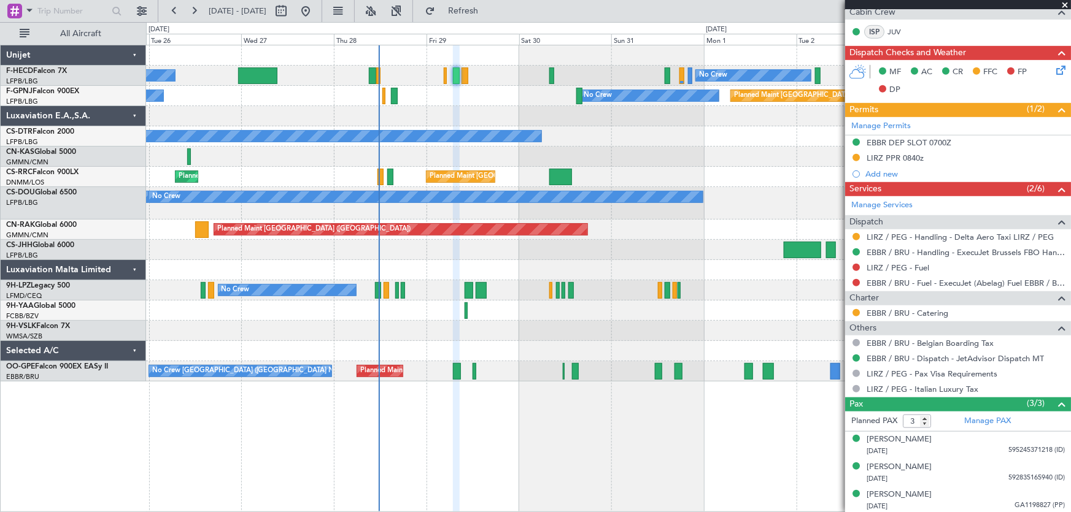
click at [507, 145] on div "No Crew Planned Maint [GEOGRAPHIC_DATA] ([GEOGRAPHIC_DATA]) No Crew No Crew No …" at bounding box center [608, 213] width 925 height 336
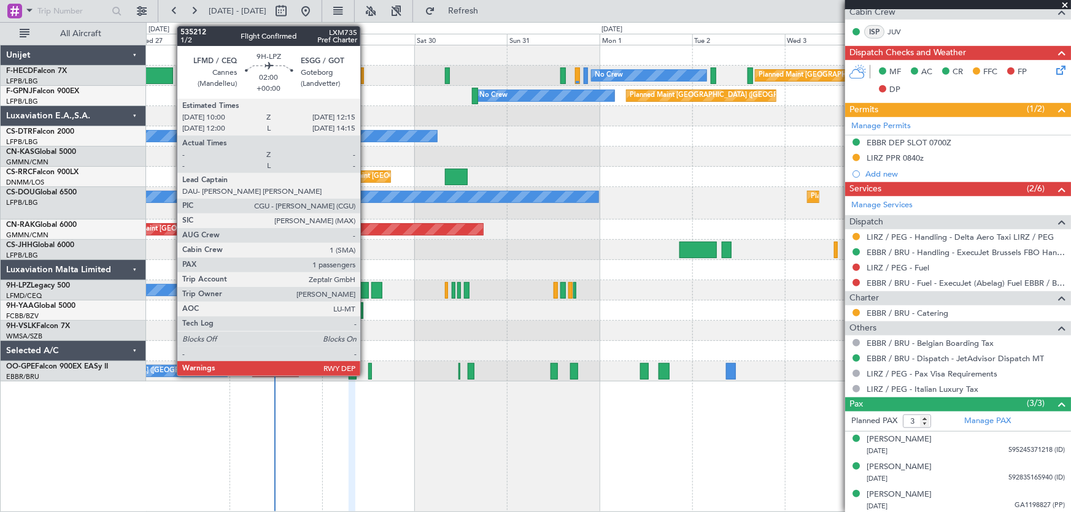
click at [366, 292] on div at bounding box center [364, 290] width 9 height 17
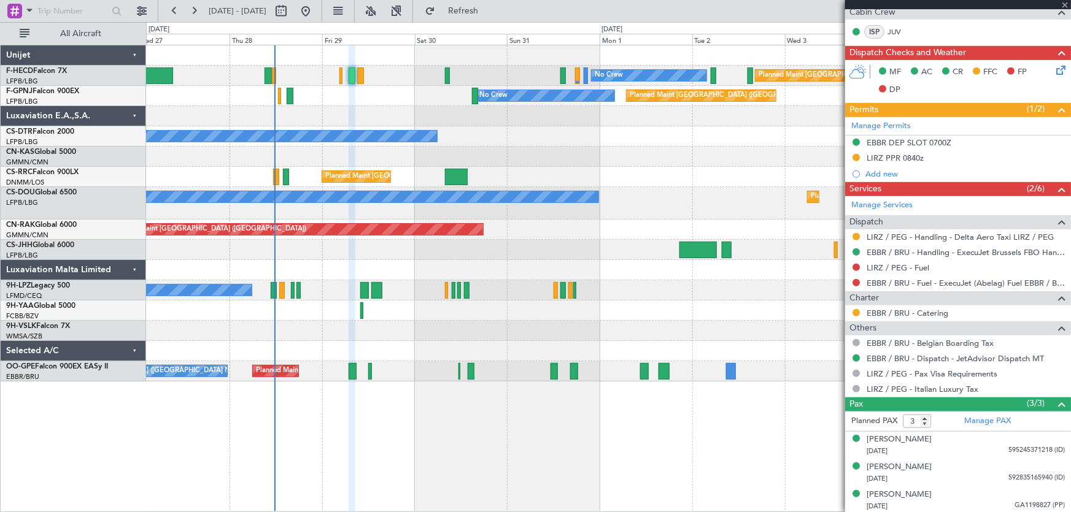
type input "1"
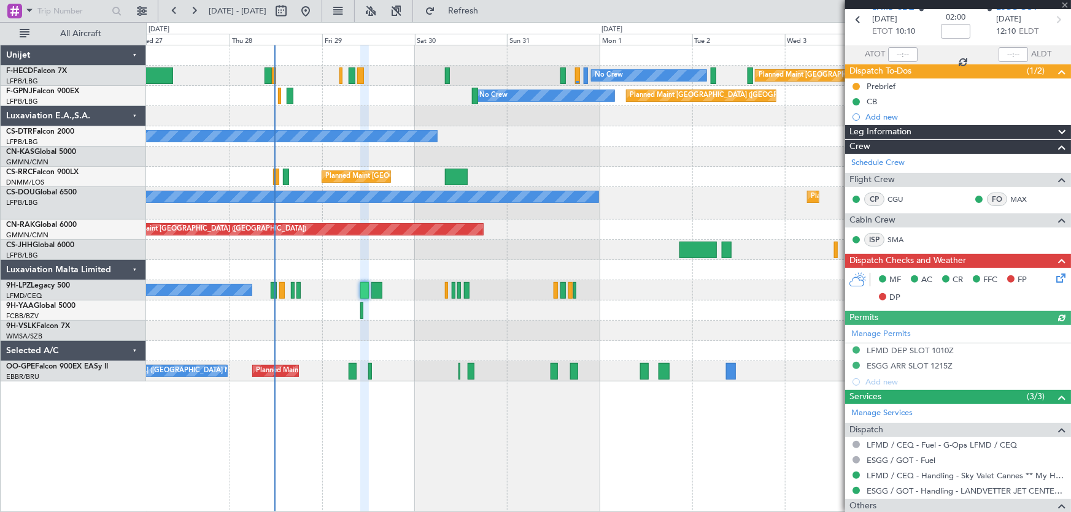
scroll to position [92, 0]
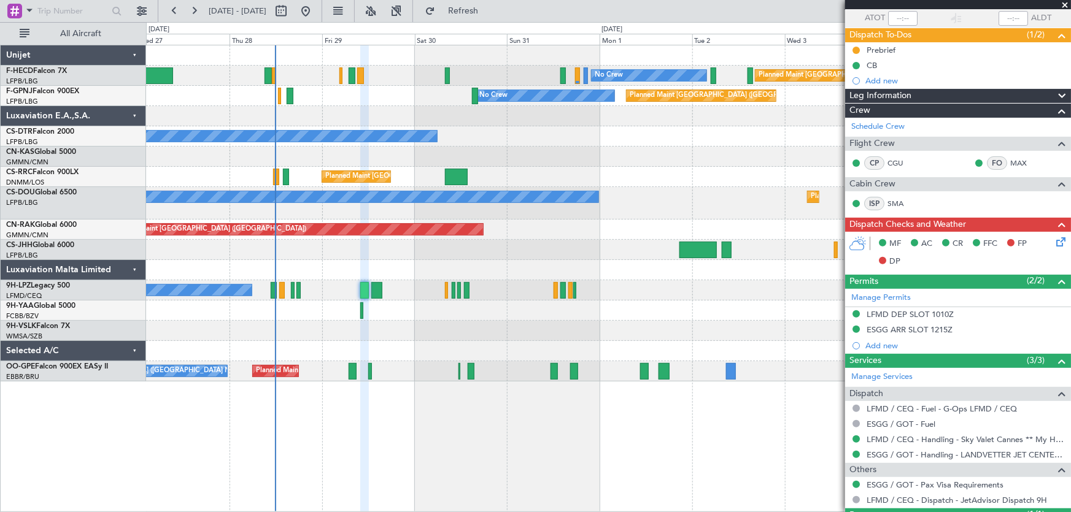
click at [501, 189] on div "Planned Maint [GEOGRAPHIC_DATA] ([GEOGRAPHIC_DATA]) No Crew No Crew No Crew No …" at bounding box center [608, 213] width 925 height 336
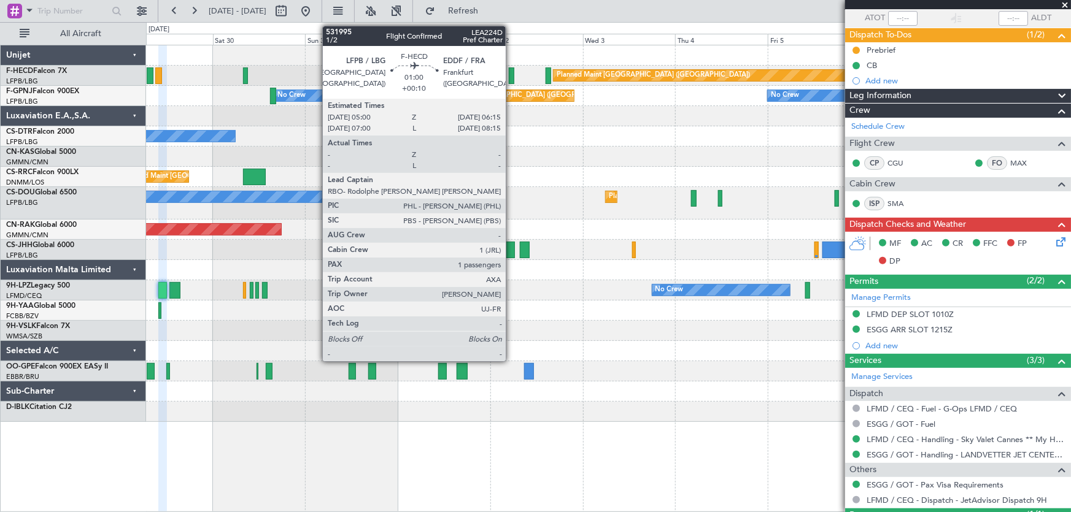
click at [511, 78] on div at bounding box center [511, 76] width 5 height 17
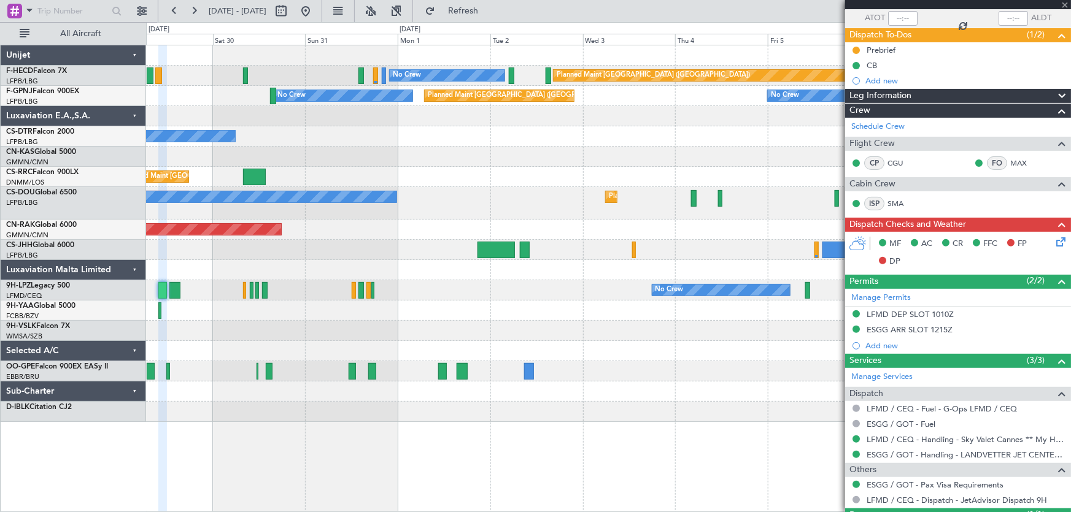
type input "+00:10"
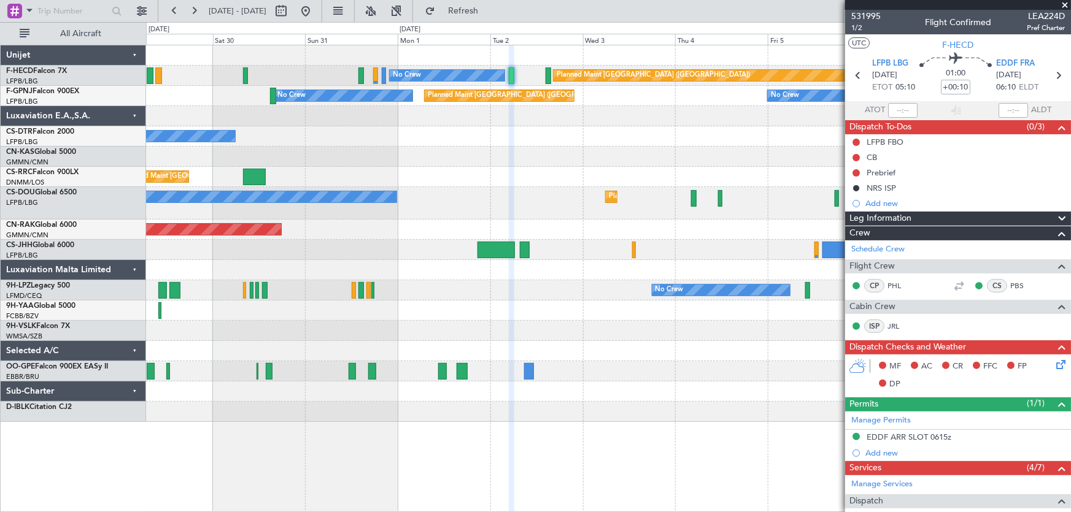
click at [464, 249] on div at bounding box center [608, 250] width 925 height 20
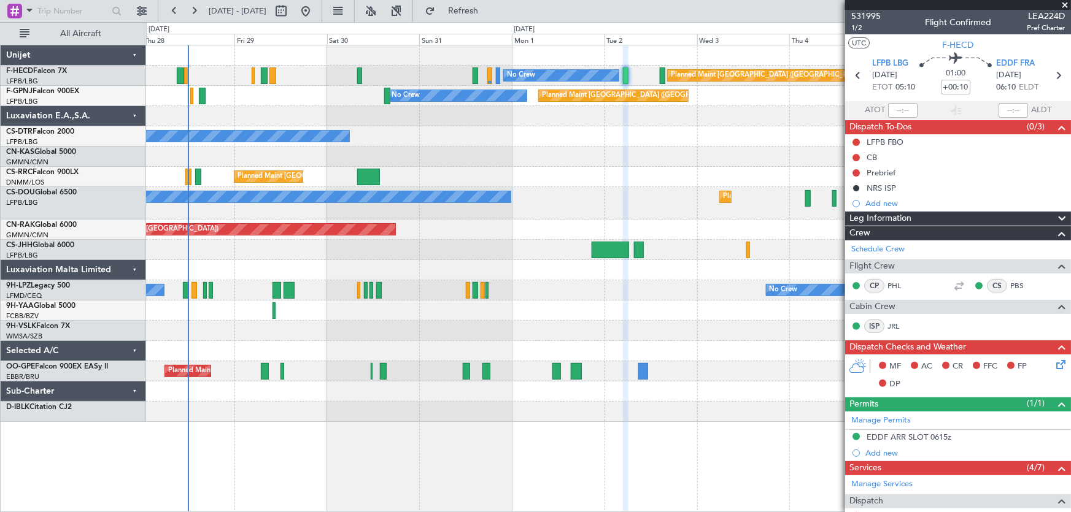
click at [376, 263] on div "Planned Maint [GEOGRAPHIC_DATA] ([GEOGRAPHIC_DATA]) No Crew No Crew No Crew Pla…" at bounding box center [608, 233] width 925 height 377
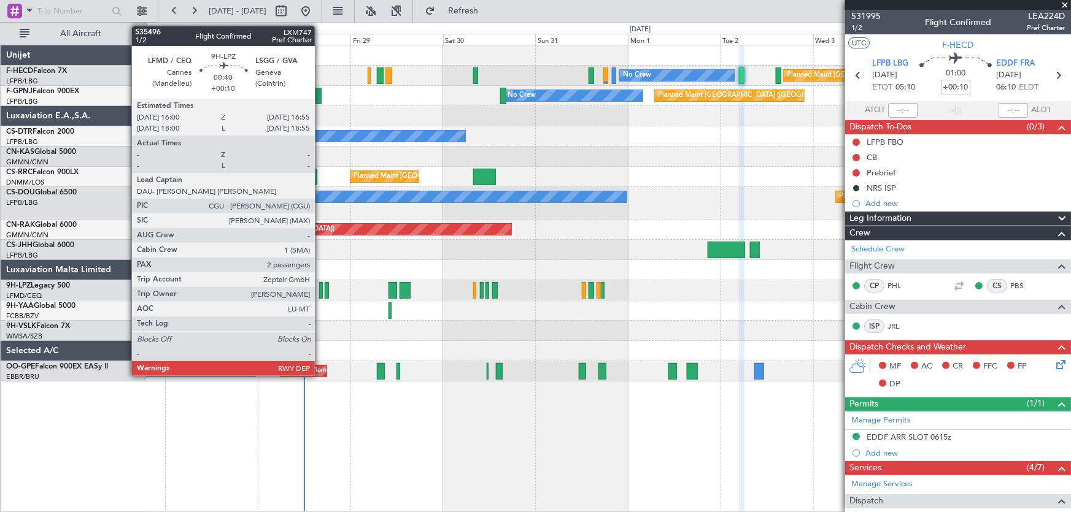
click at [320, 292] on div at bounding box center [321, 290] width 4 height 17
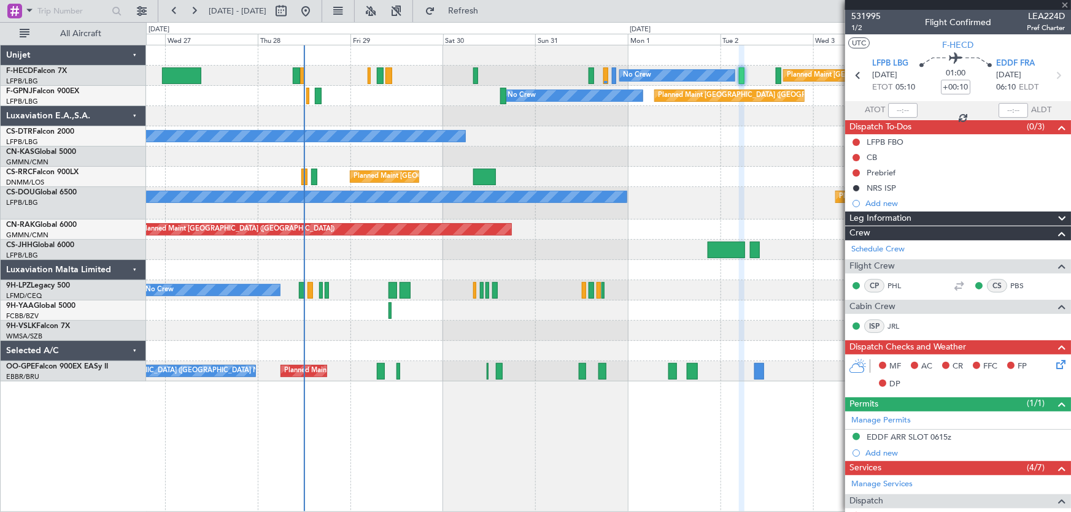
type input "2"
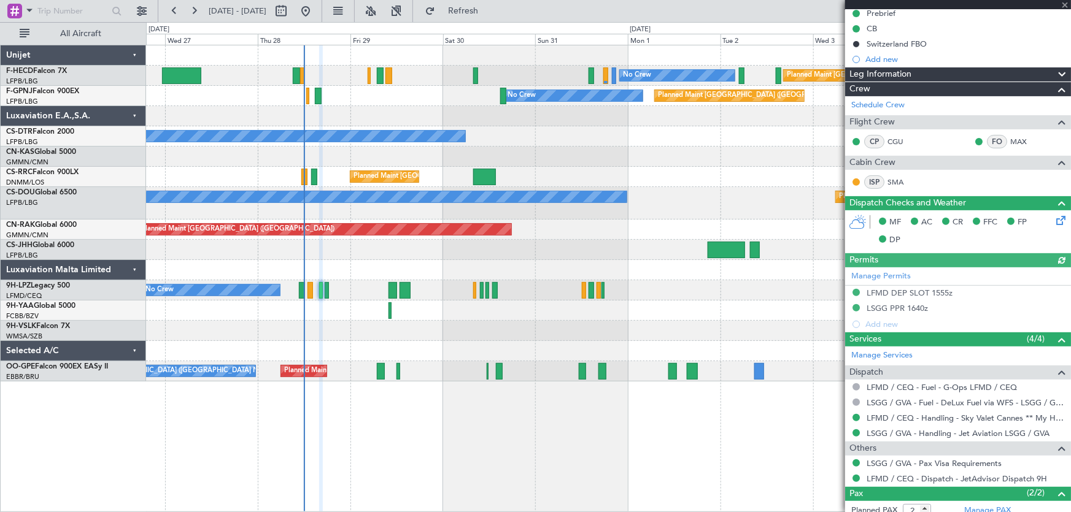
scroll to position [167, 0]
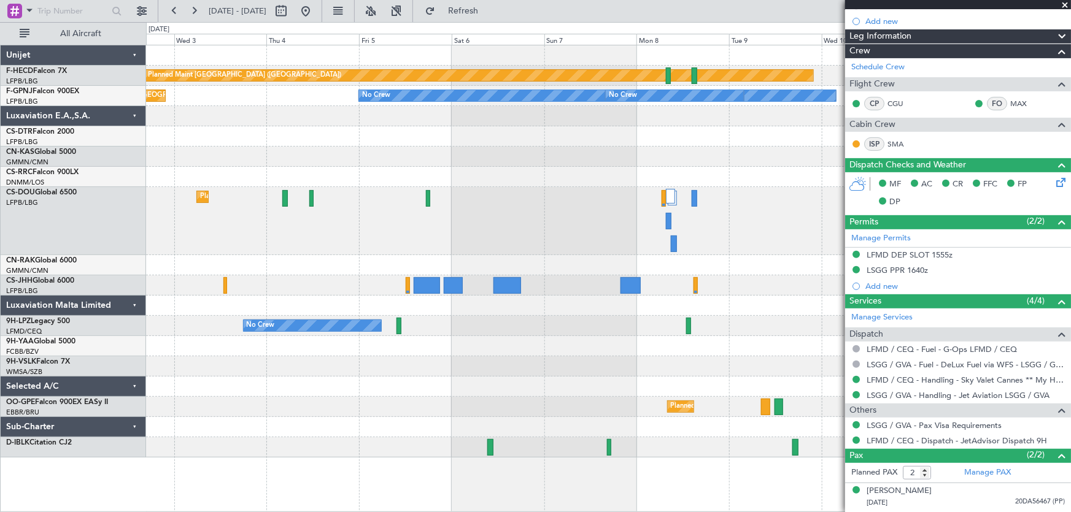
click at [217, 149] on div "Planned Maint [GEOGRAPHIC_DATA] ([GEOGRAPHIC_DATA]) No Crew No Crew Planned Mai…" at bounding box center [608, 251] width 925 height 412
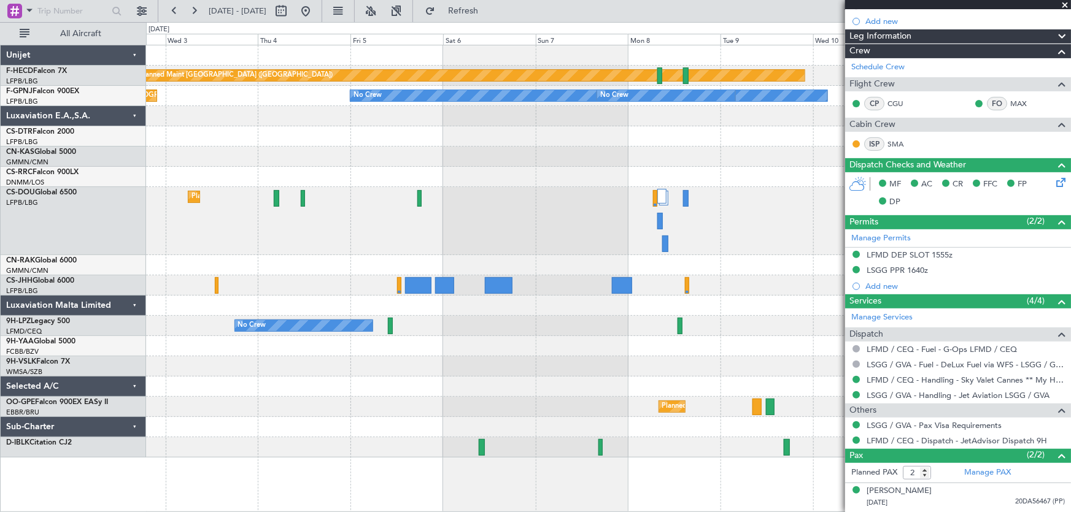
click at [247, 157] on div "Planned Maint [GEOGRAPHIC_DATA] ([GEOGRAPHIC_DATA]) No Crew No Crew Planned Mai…" at bounding box center [608, 251] width 925 height 412
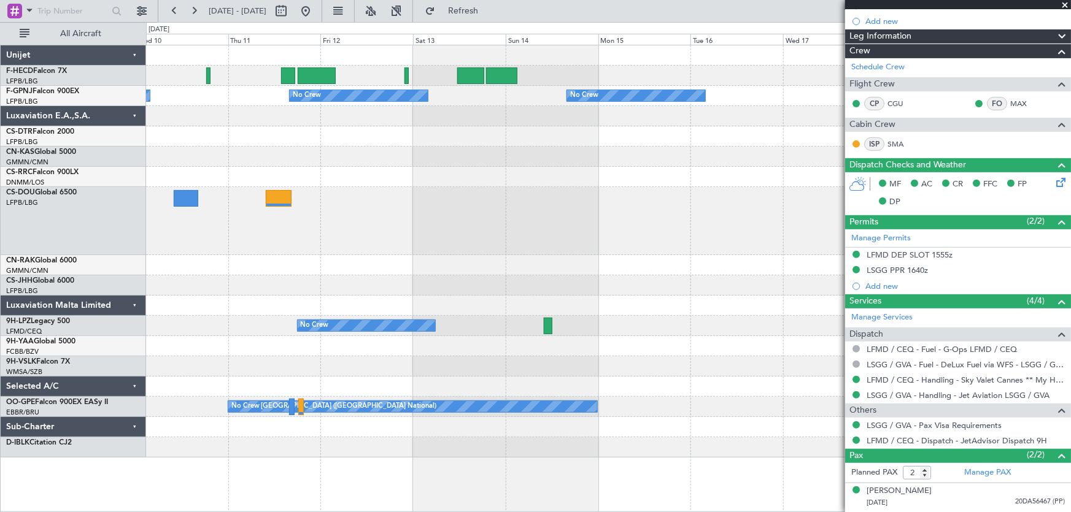
click at [306, 195] on div "Planned Maint [GEOGRAPHIC_DATA] ([GEOGRAPHIC_DATA]) No Crew No Crew No Crew No …" at bounding box center [608, 251] width 925 height 412
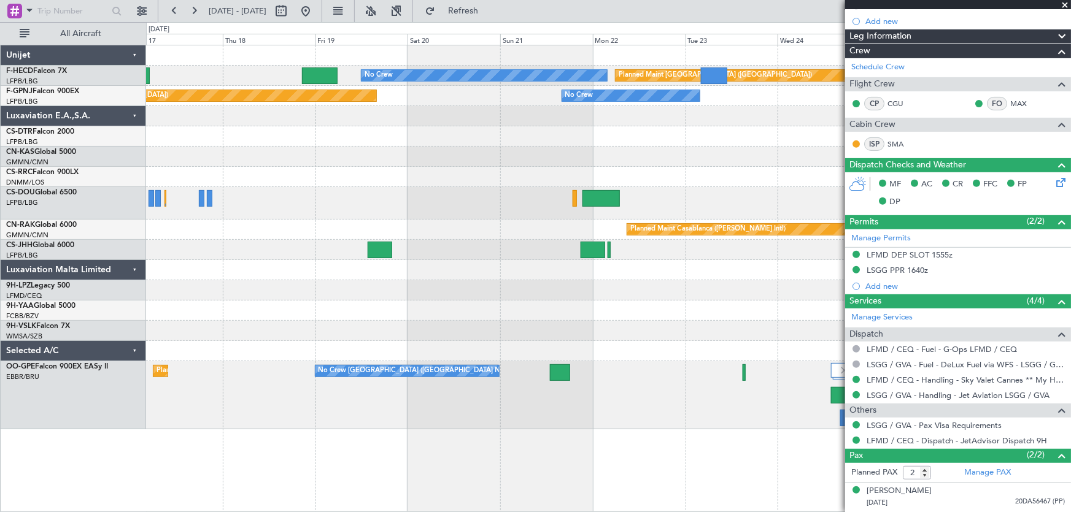
click at [555, 167] on div "Planned Maint [GEOGRAPHIC_DATA] ([GEOGRAPHIC_DATA]) No Crew Planned Maint [GEOG…" at bounding box center [608, 237] width 925 height 384
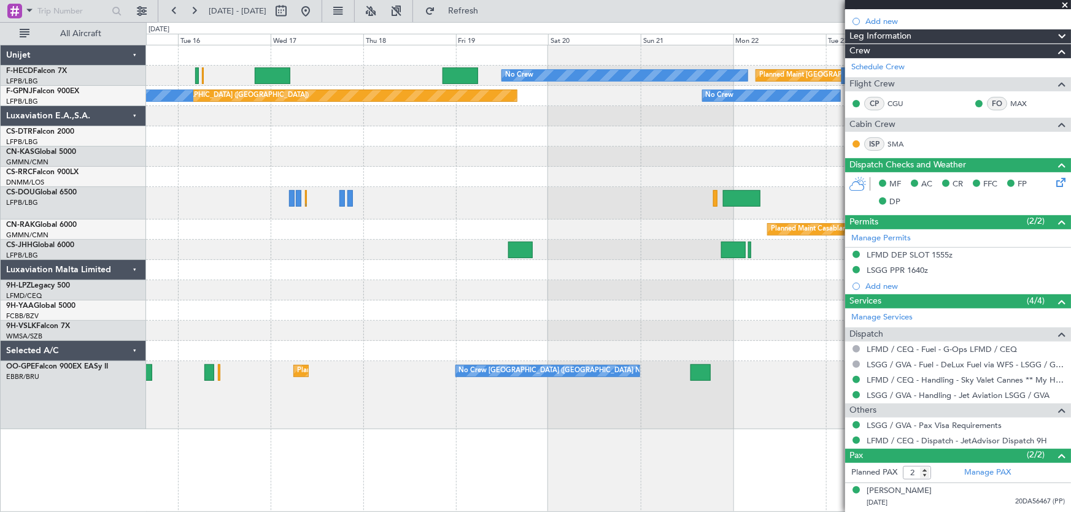
click at [175, 168] on div "Planned Maint [GEOGRAPHIC_DATA] ([GEOGRAPHIC_DATA]) No Crew Planned Maint [GEOG…" at bounding box center [608, 237] width 925 height 384
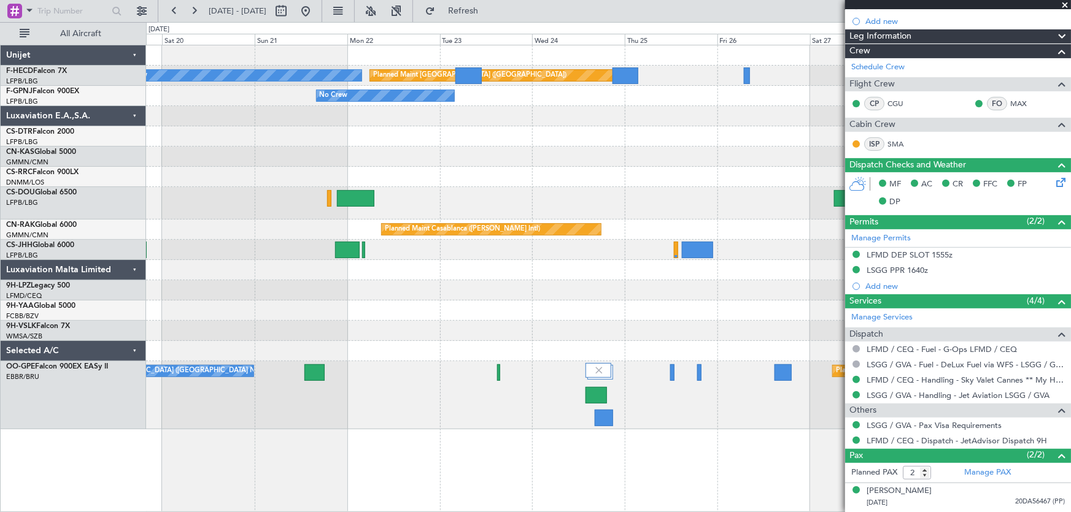
click at [247, 191] on div "Planned Maint [GEOGRAPHIC_DATA] ([GEOGRAPHIC_DATA]) No Crew No Crew Planned Mai…" at bounding box center [608, 237] width 925 height 384
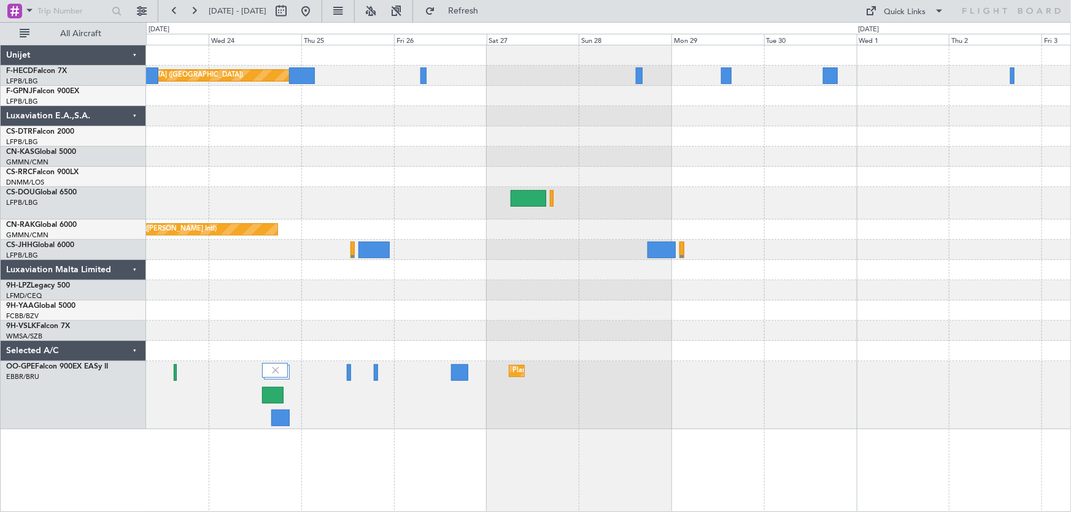
scroll to position [0, 0]
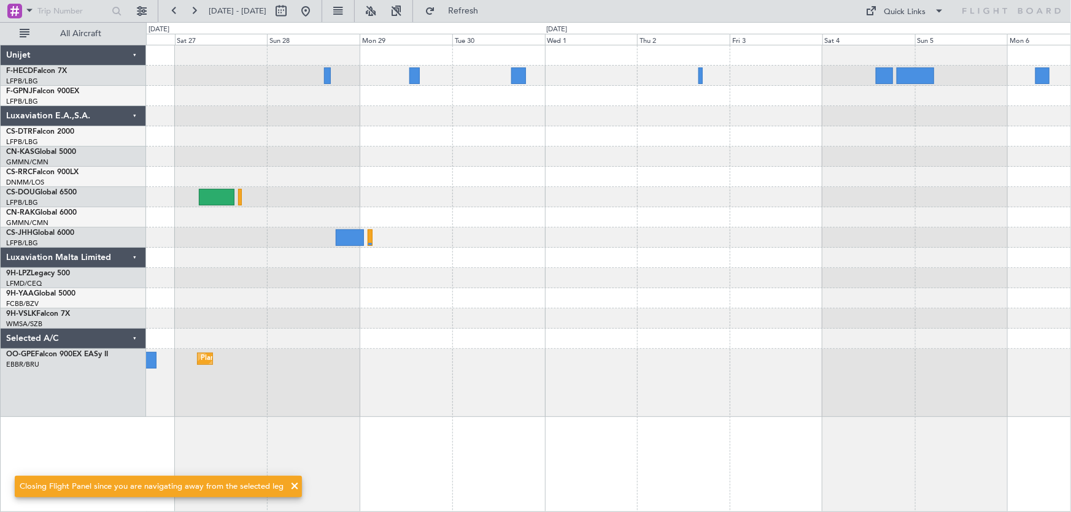
click at [441, 206] on div "Planned Maint [GEOGRAPHIC_DATA] ([GEOGRAPHIC_DATA]) Planned Maint Casablanca ([…" at bounding box center [608, 231] width 925 height 372
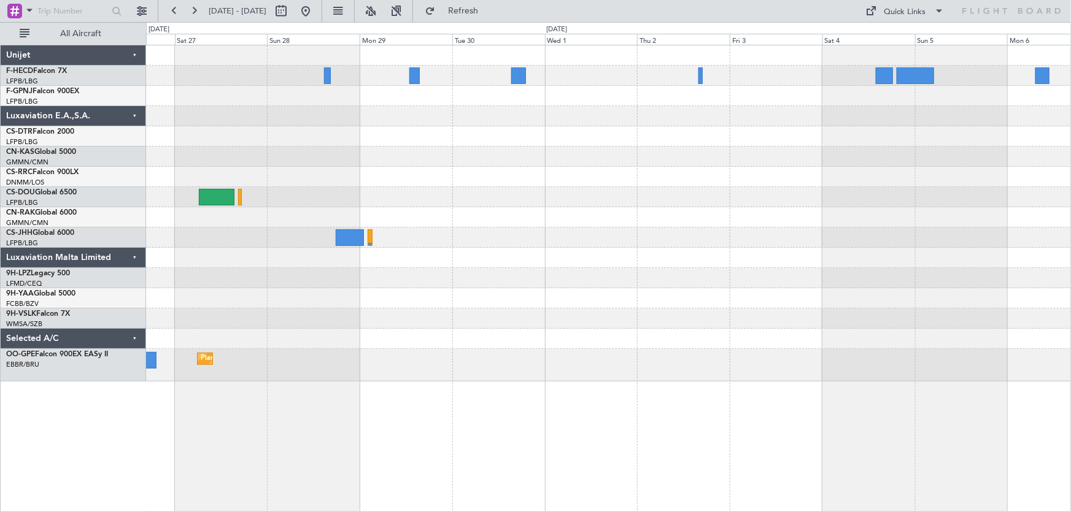
click at [659, 134] on div "Planned Maint [GEOGRAPHIC_DATA] ([GEOGRAPHIC_DATA]) Planned Maint Casablanca ([…" at bounding box center [608, 213] width 925 height 336
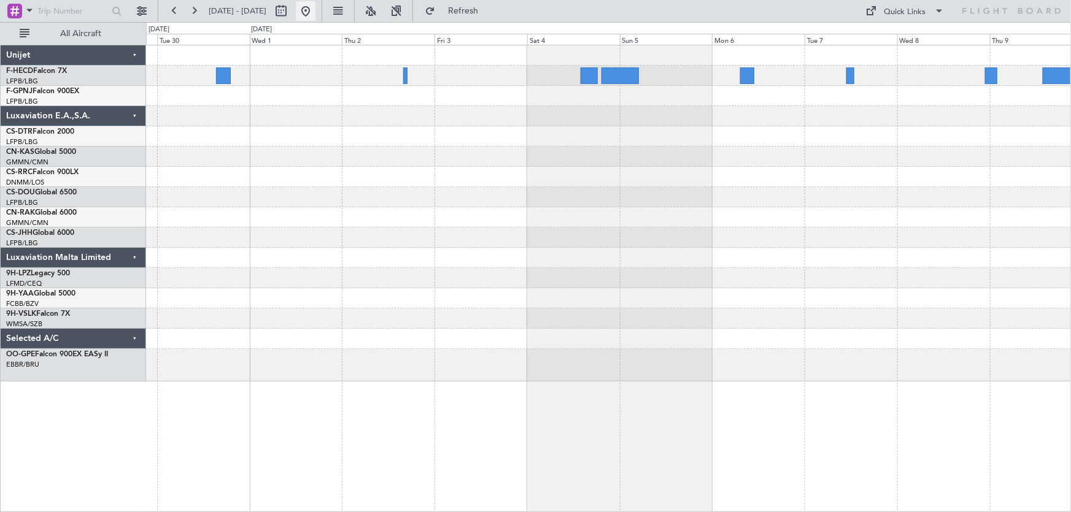
click at [315, 13] on button at bounding box center [306, 11] width 20 height 20
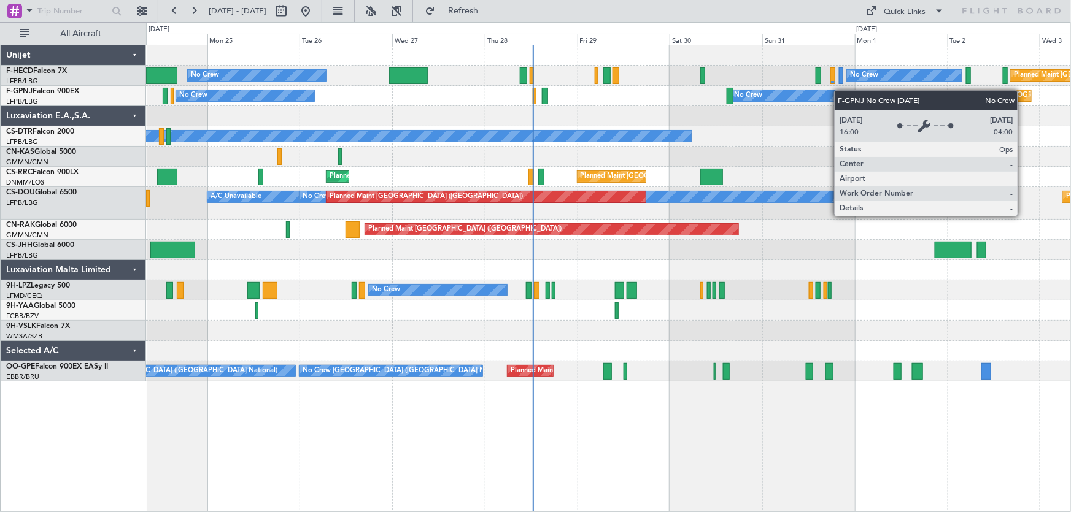
click at [776, 107] on div "No Crew No Crew Planned Maint [GEOGRAPHIC_DATA] ([GEOGRAPHIC_DATA]) Planned Mai…" at bounding box center [608, 213] width 925 height 336
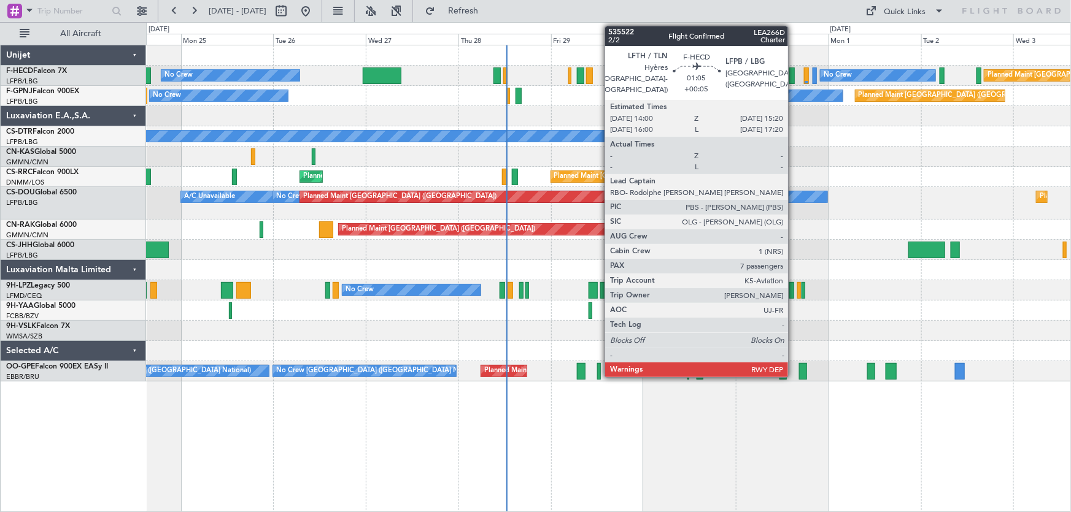
click at [794, 74] on div at bounding box center [792, 76] width 6 height 17
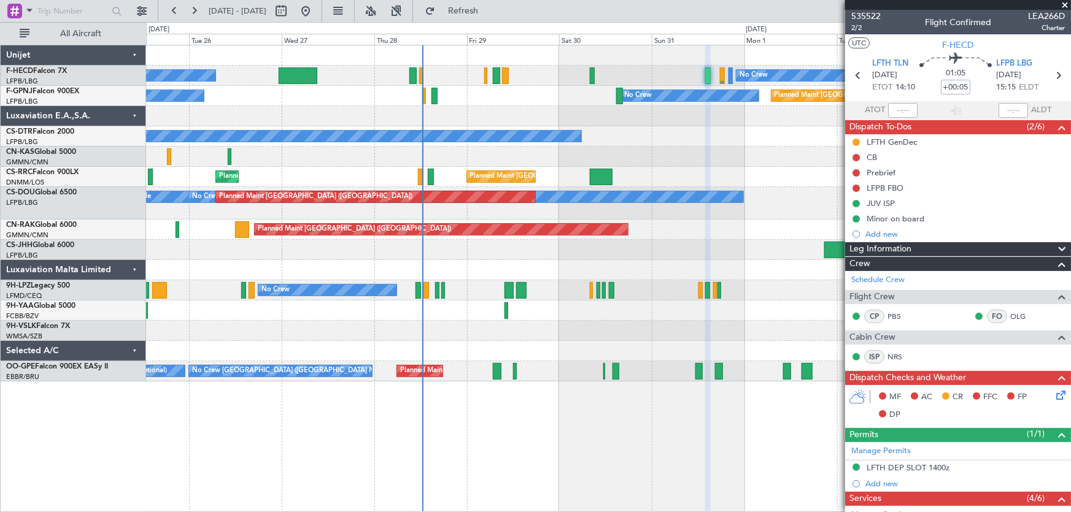
click at [540, 172] on div "Planned Maint [GEOGRAPHIC_DATA] ([GEOGRAPHIC_DATA]) No Crew No Crew Planned Mai…" at bounding box center [608, 213] width 925 height 336
